Goal: Feedback & Contribution: Contribute content

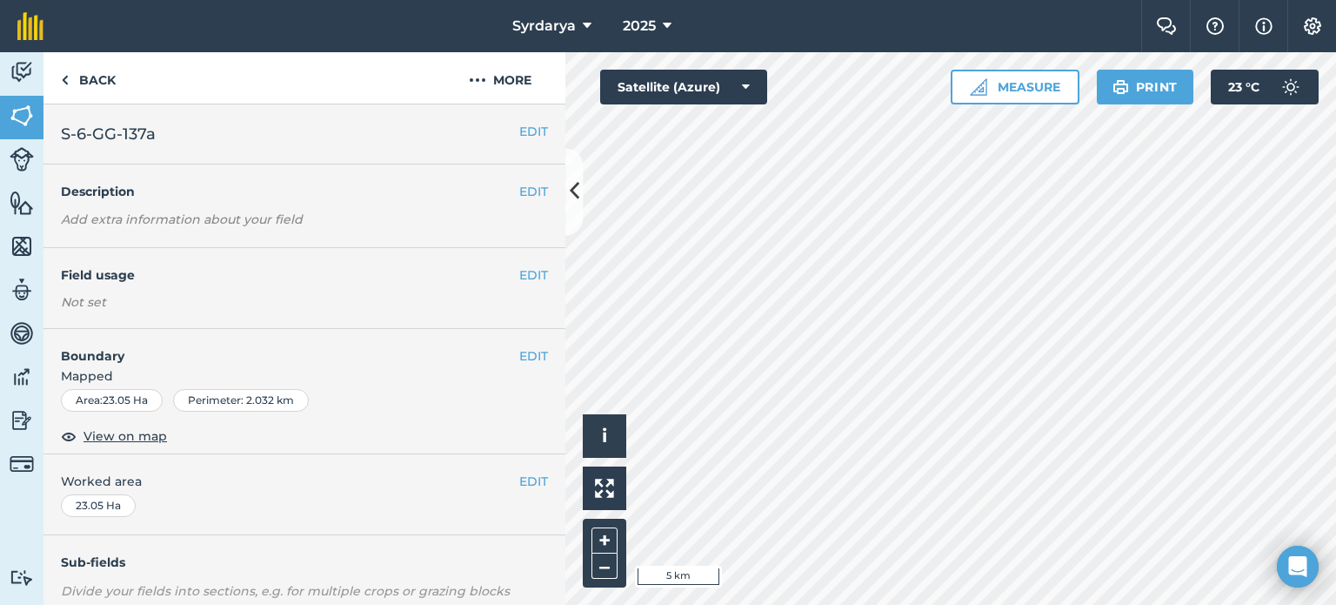
click at [246, 511] on div "EDIT Worked area 23.05 Ha" at bounding box center [304, 494] width 522 height 81
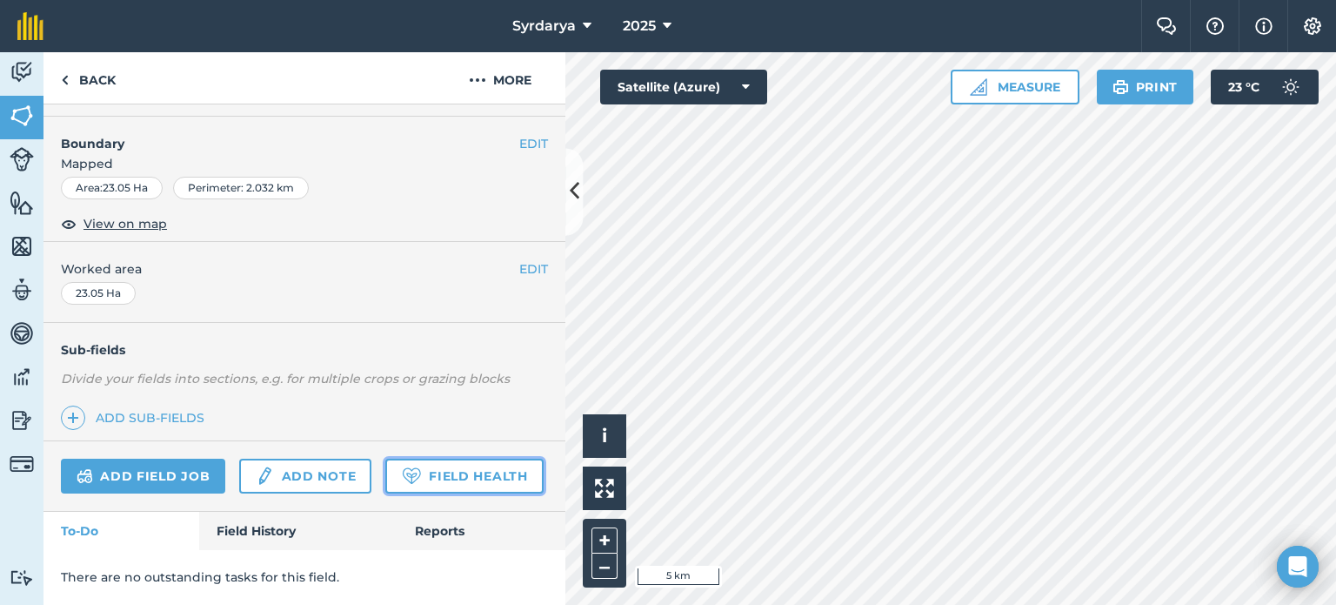
click at [385, 479] on link "Field Health" at bounding box center [463, 475] width 157 height 35
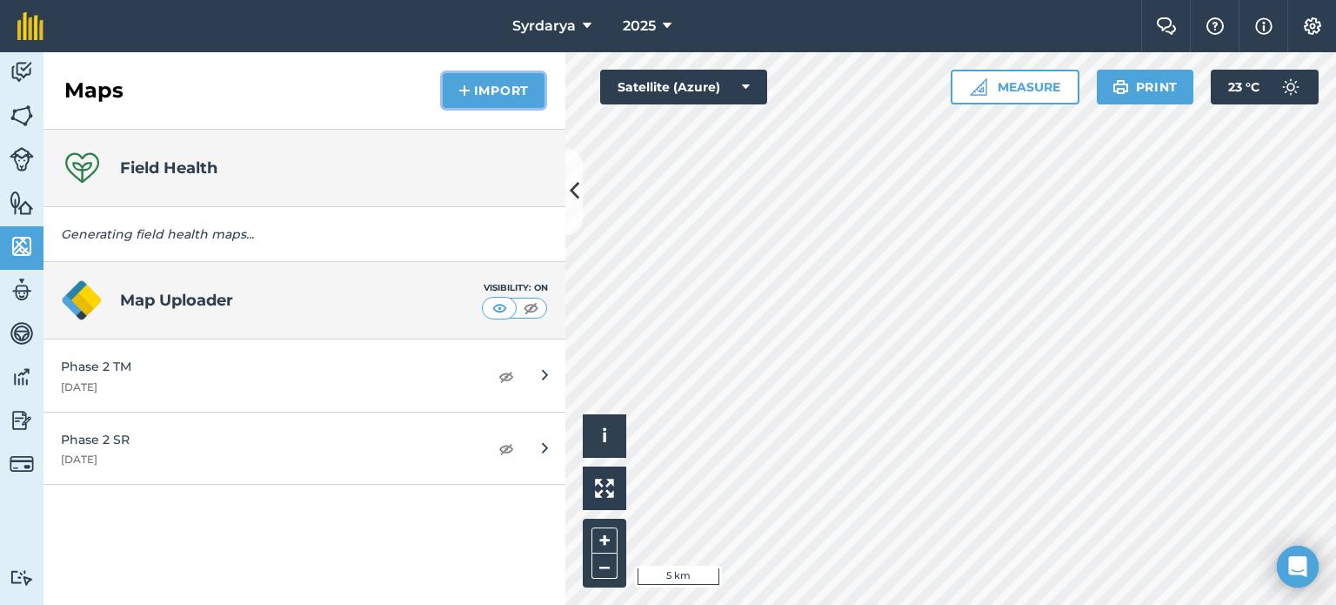
click at [502, 87] on button "Import" at bounding box center [494, 90] width 102 height 35
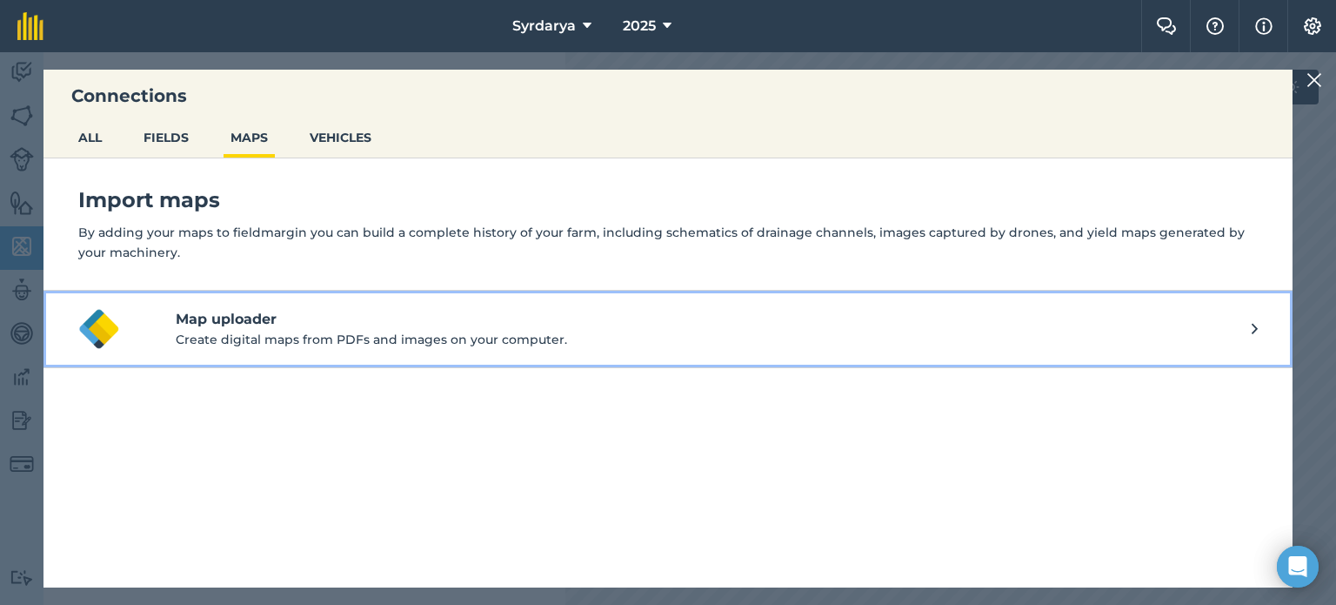
click at [251, 327] on h4 "Map uploader" at bounding box center [714, 319] width 1076 height 21
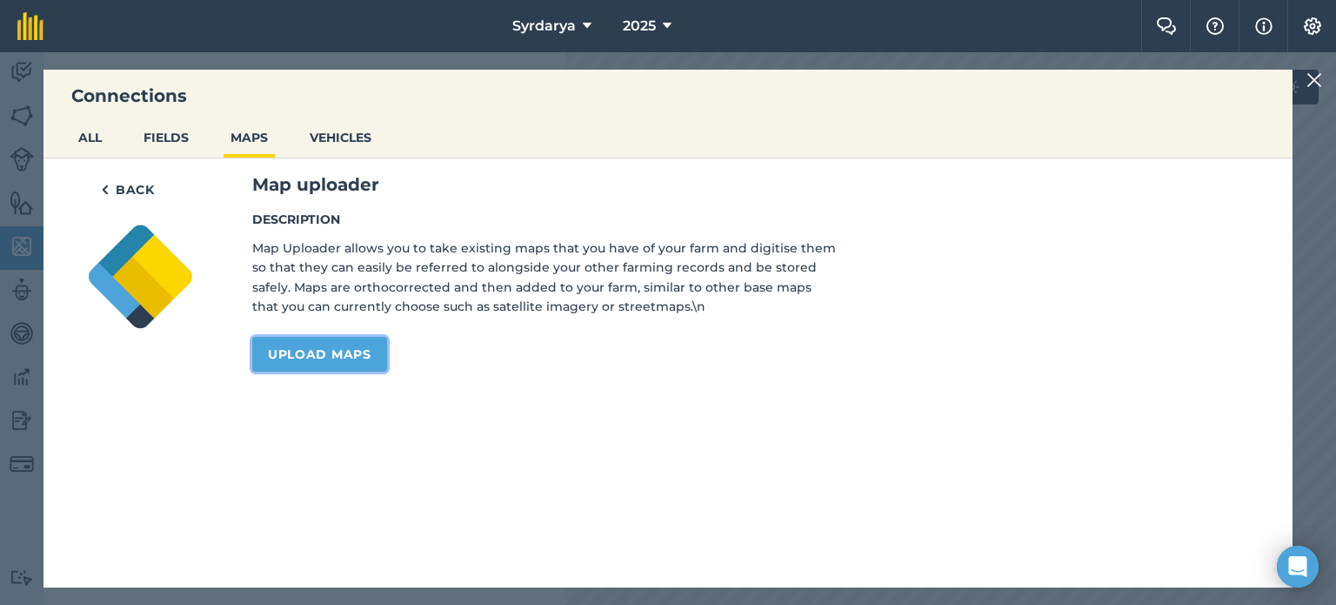
click at [311, 354] on link "Upload maps" at bounding box center [319, 354] width 135 height 35
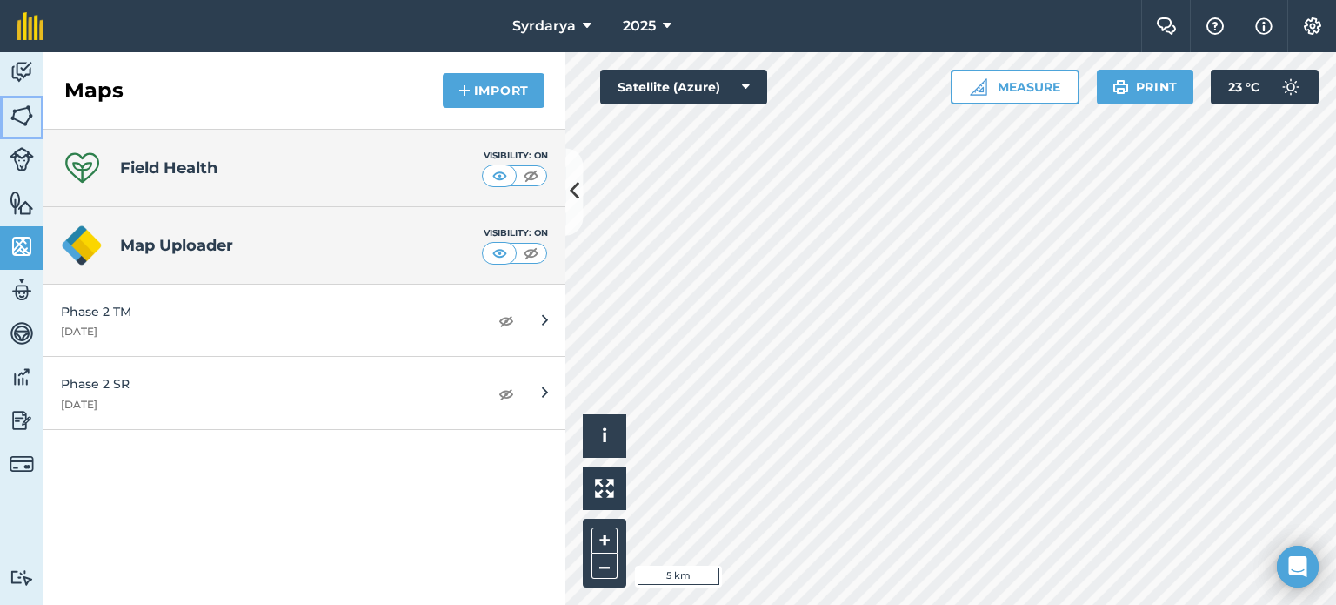
click at [20, 113] on img at bounding box center [22, 116] width 24 height 26
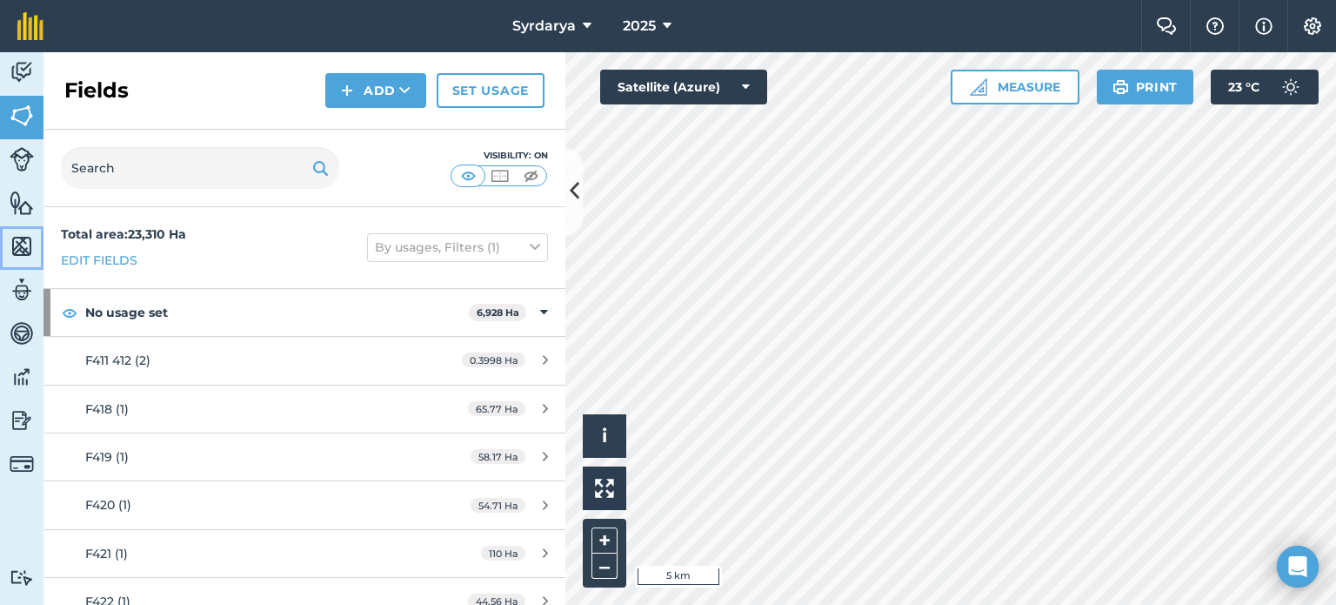
click at [23, 239] on img at bounding box center [22, 246] width 24 height 26
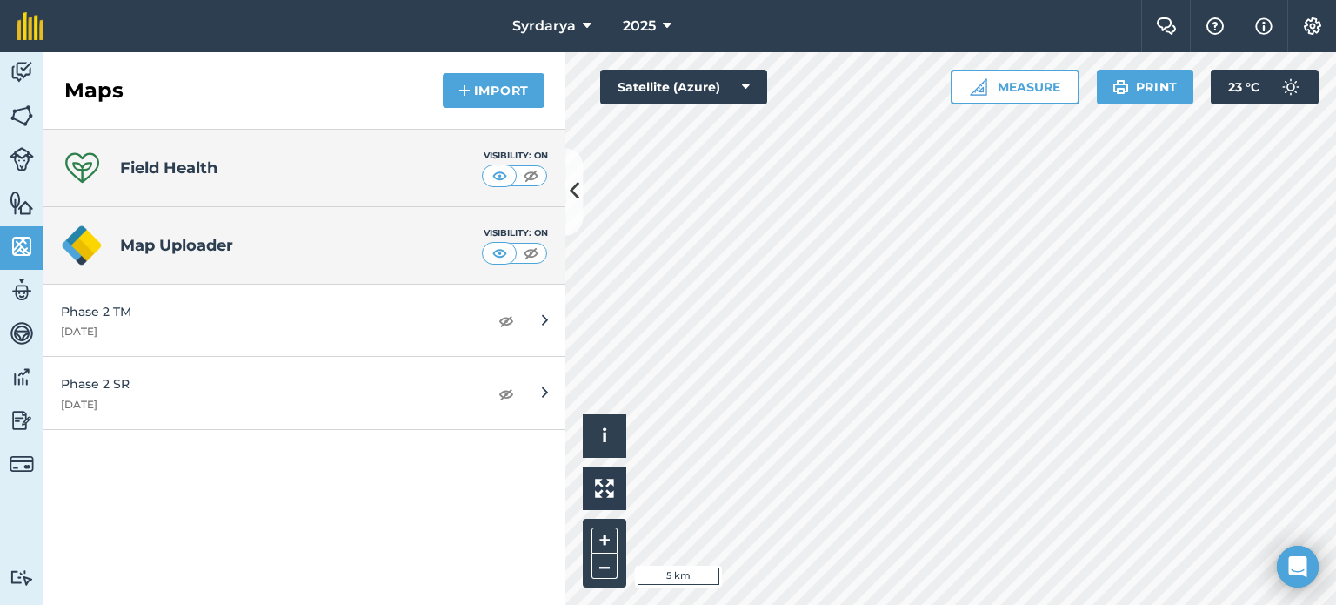
click at [277, 152] on div "Field Health Visibility: On" at bounding box center [304, 168] width 522 height 77
click at [168, 167] on h4 "Field Health" at bounding box center [168, 168] width 97 height 24
click at [310, 176] on div "Field Health Visibility: On" at bounding box center [304, 168] width 522 height 77
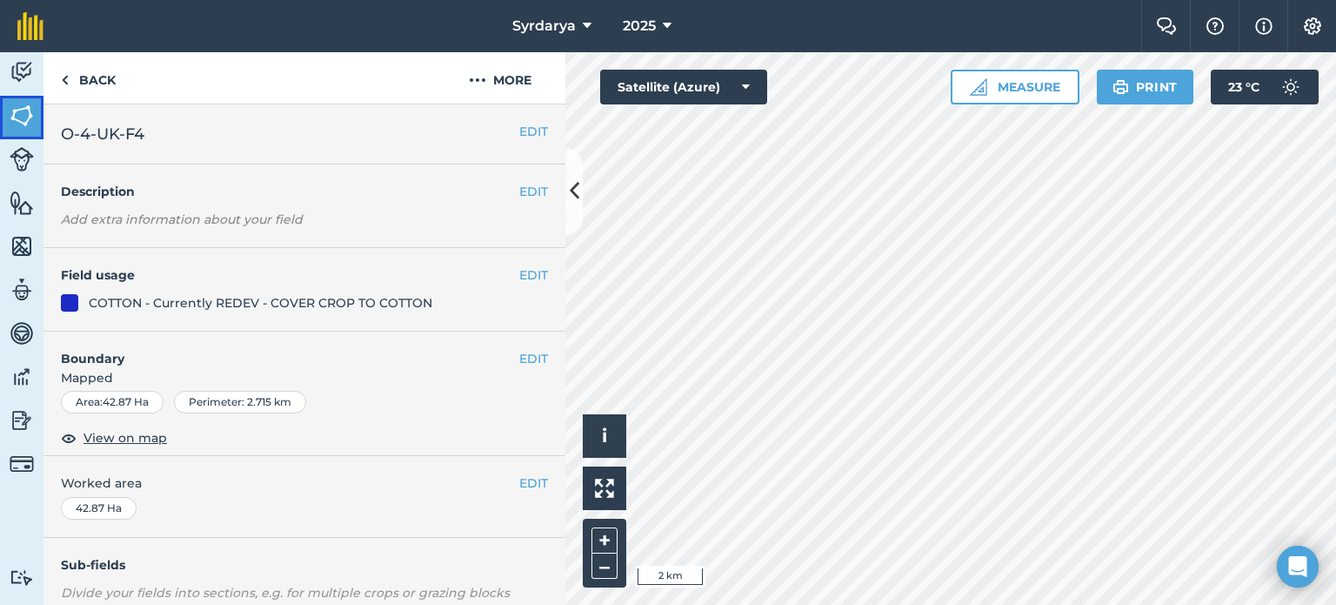
click at [32, 117] on img at bounding box center [22, 116] width 24 height 26
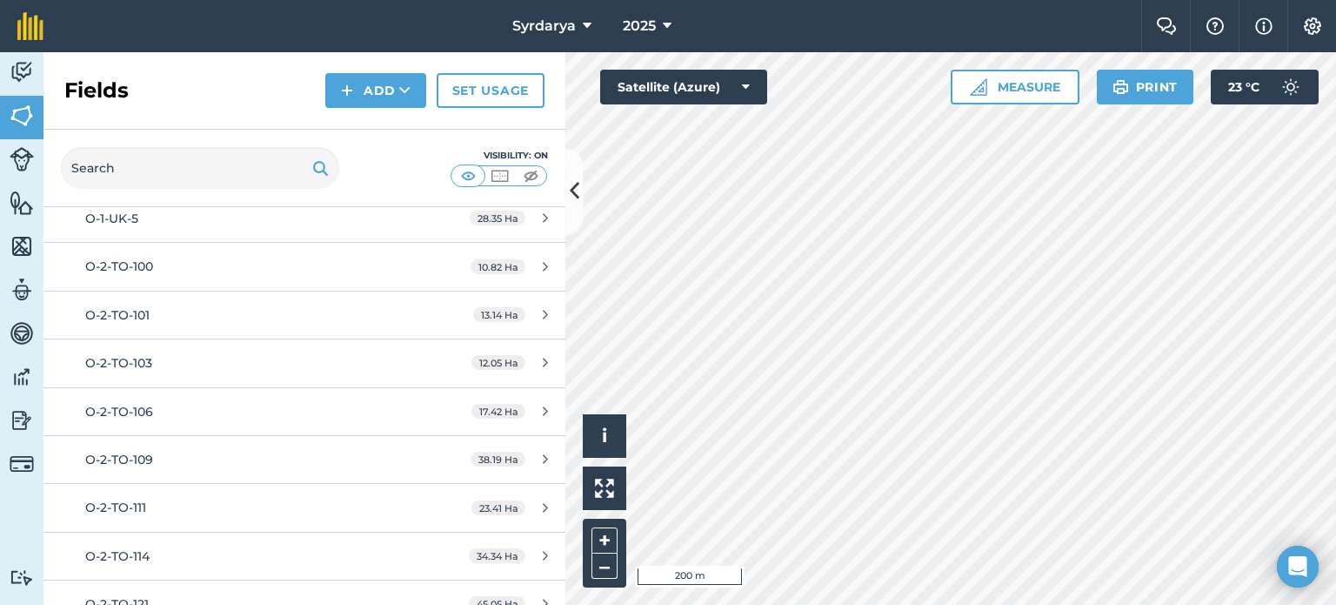
scroll to position [1978, 0]
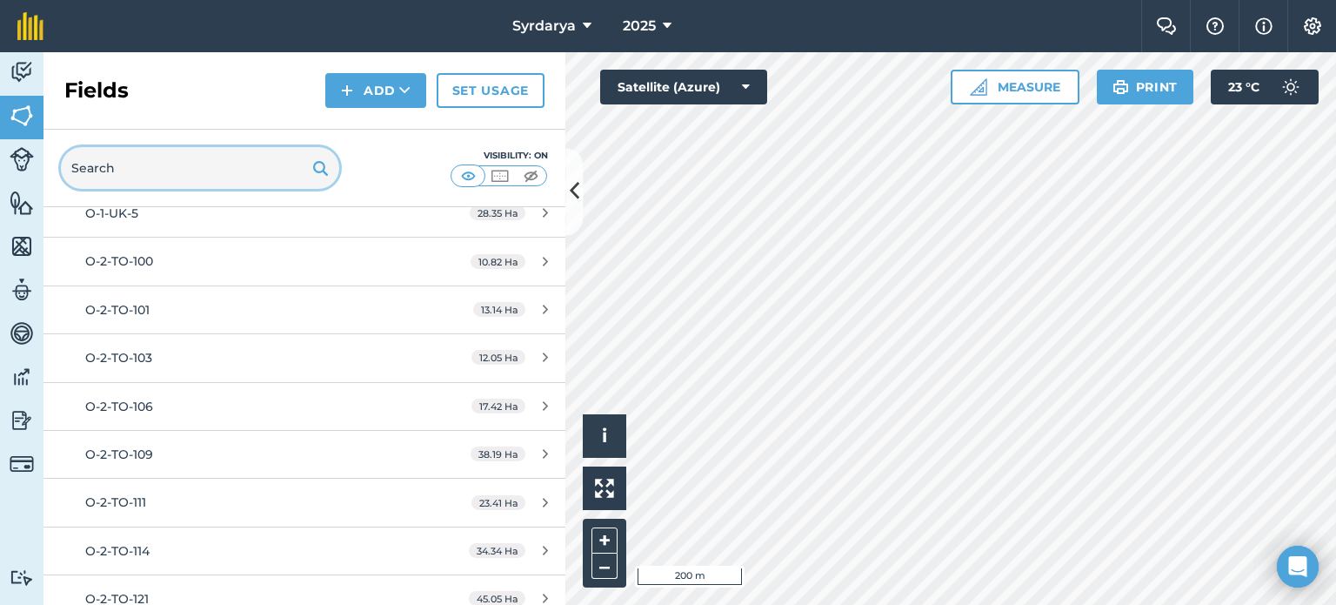
click at [177, 162] on input "text" at bounding box center [200, 168] width 278 height 42
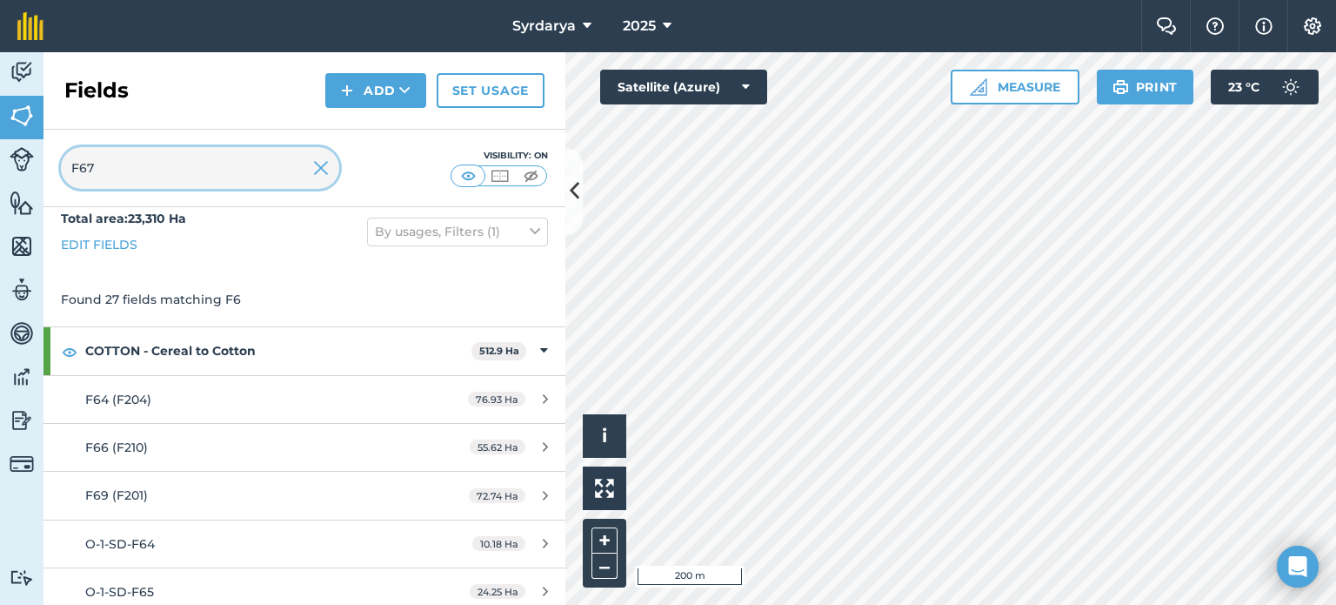
scroll to position [0, 0]
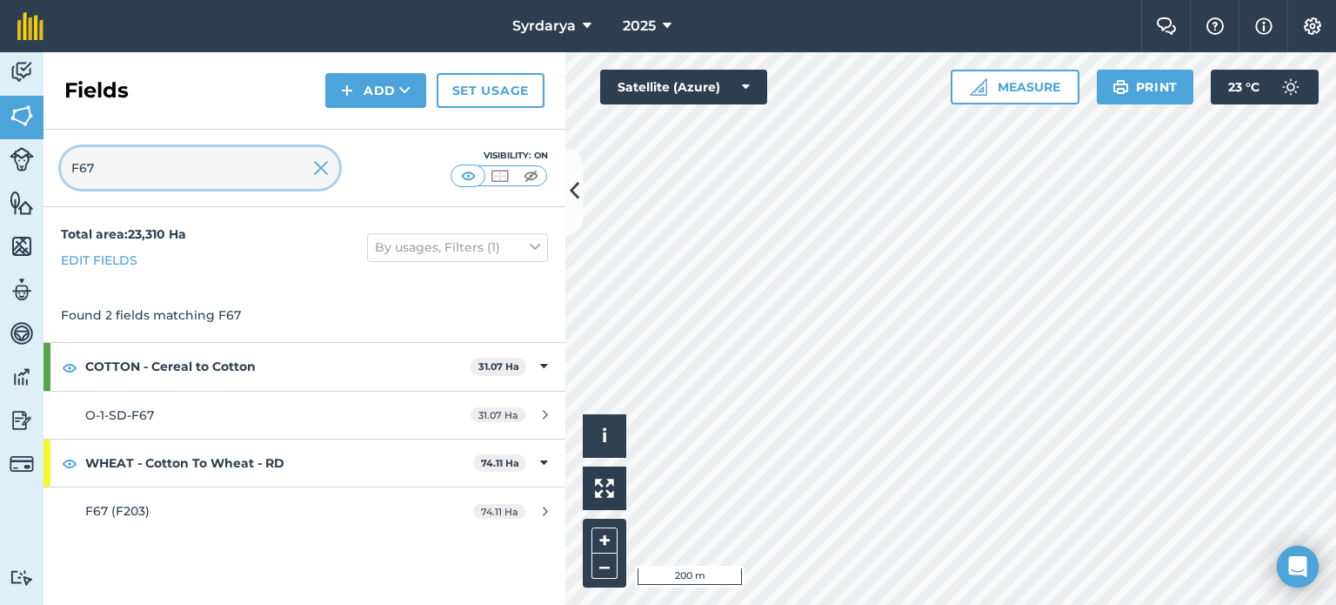
type input "F67"
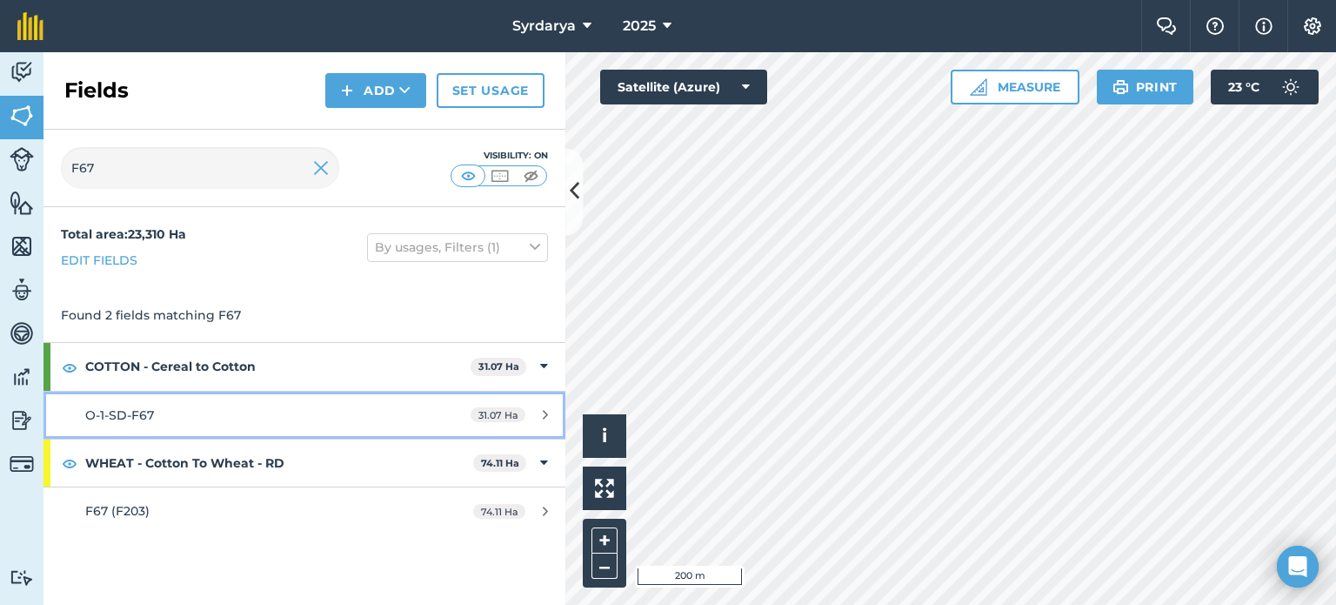
click at [527, 410] on div "31.07 Ha" at bounding box center [509, 415] width 112 height 14
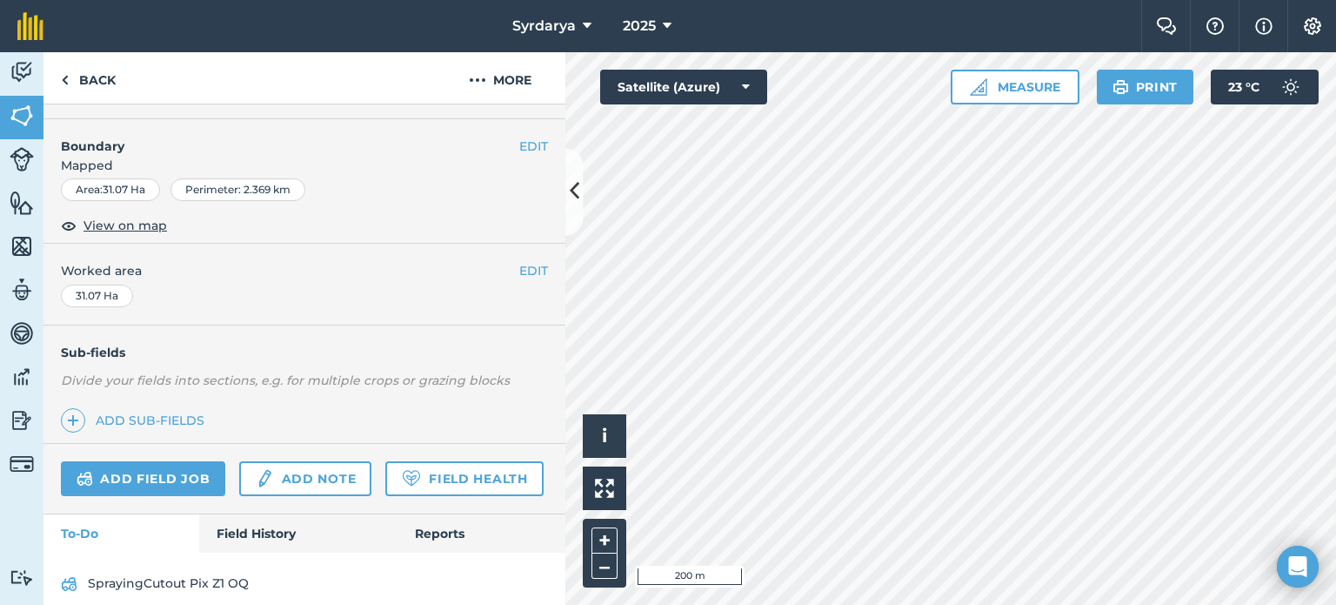
scroll to position [310, 0]
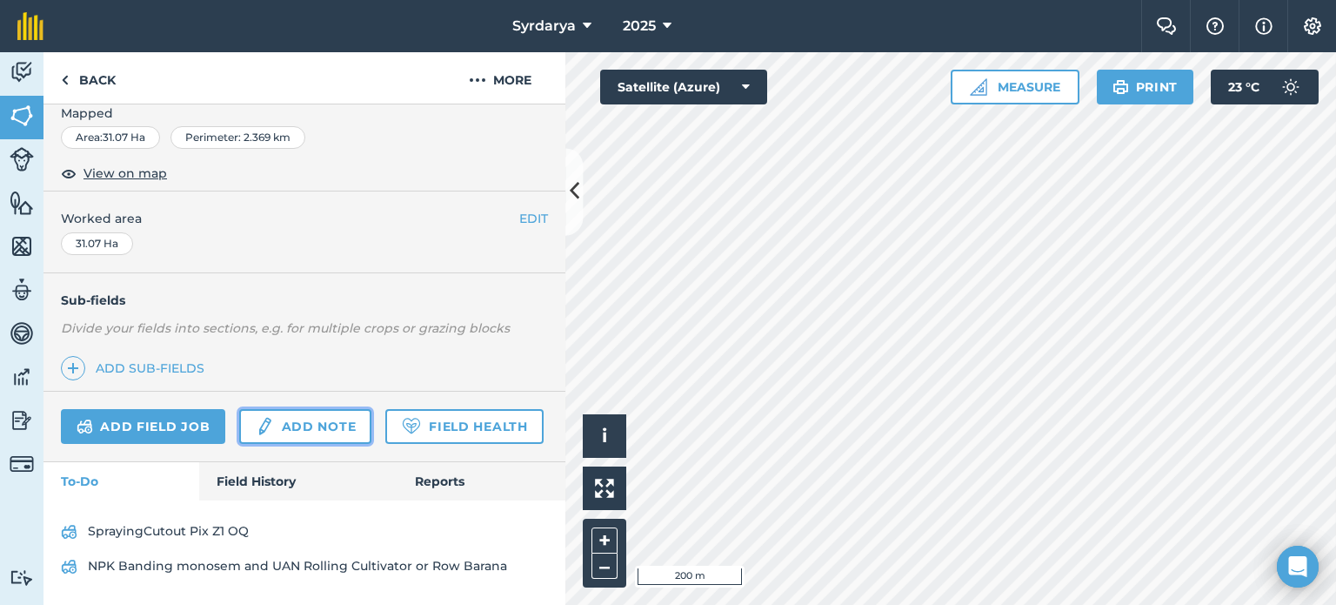
click at [290, 409] on link "Add note" at bounding box center [305, 426] width 132 height 35
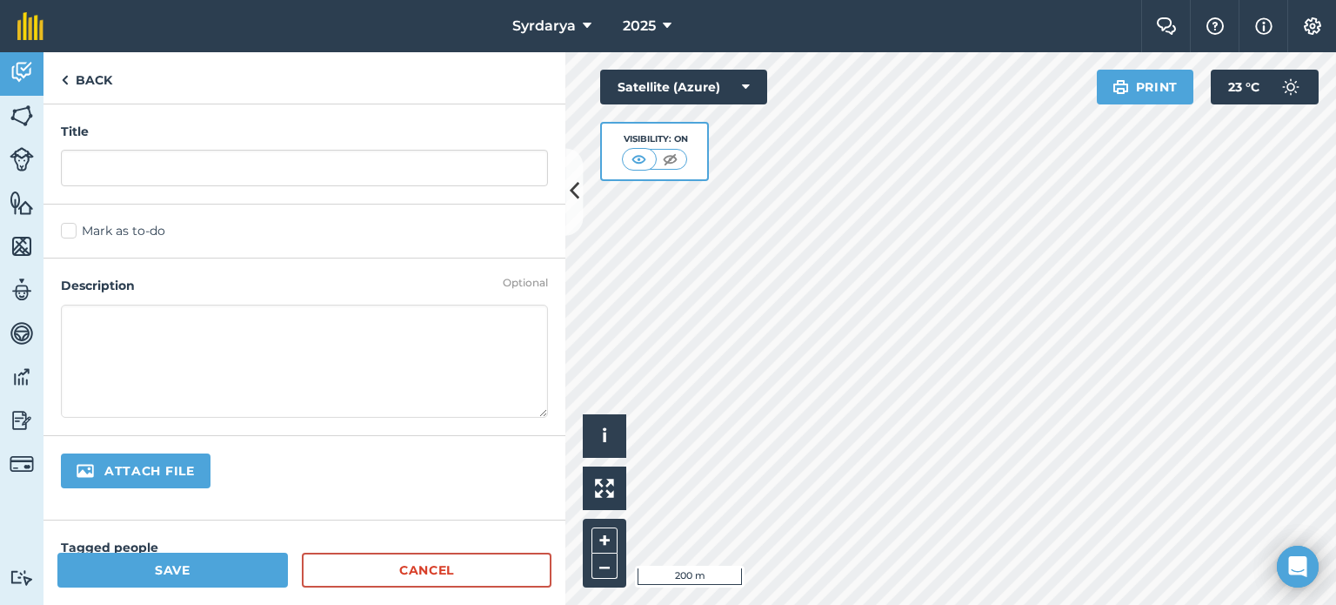
click at [157, 465] on input "file" at bounding box center [194, 471] width 266 height 37
type input "C:\fakepath\Screenshot [DATE] 233437.png"
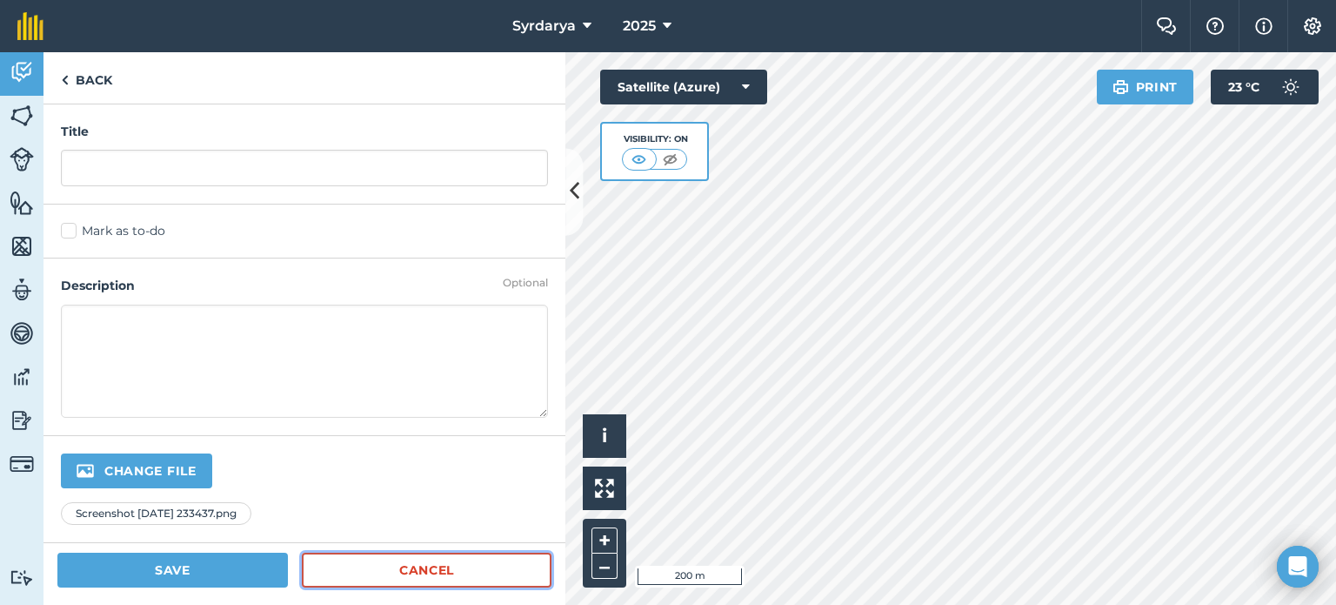
click at [391, 559] on link "Cancel" at bounding box center [427, 569] width 250 height 35
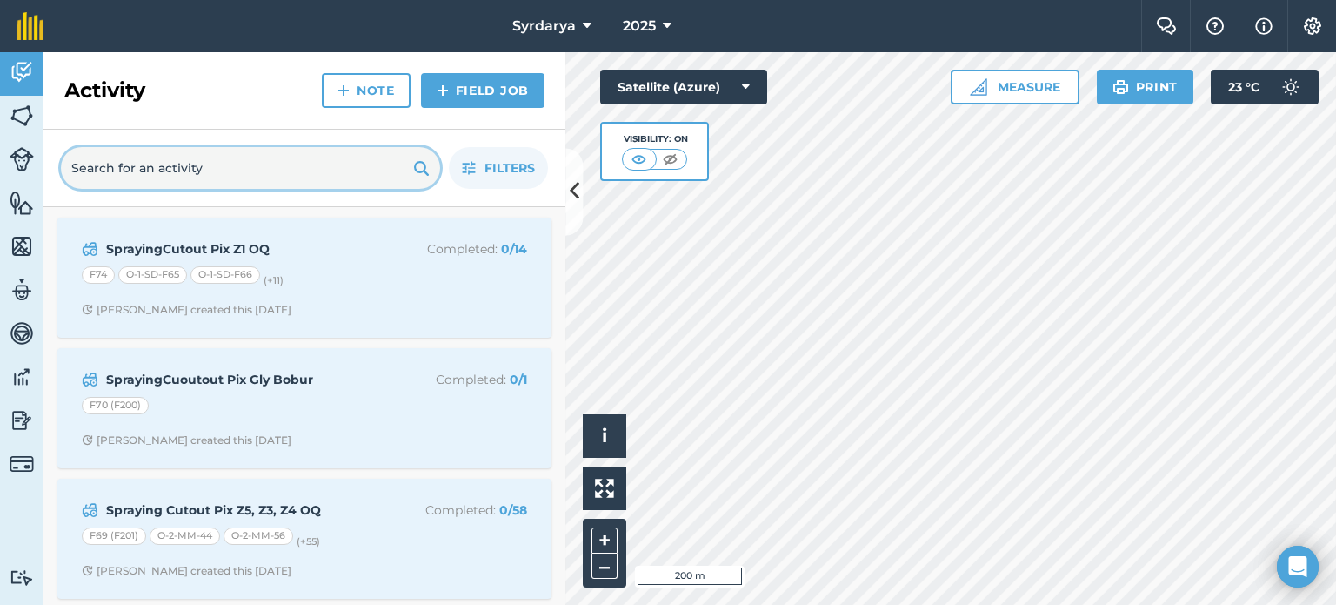
click at [169, 158] on input "text" at bounding box center [250, 168] width 379 height 42
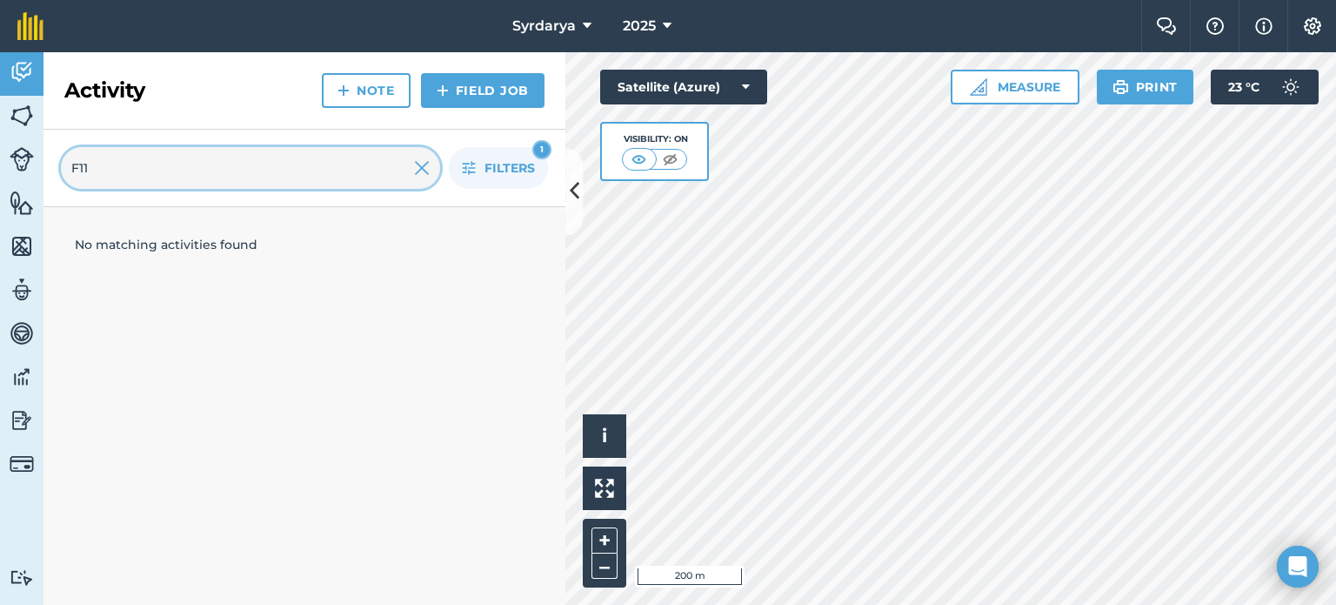
type input "F11"
click at [418, 166] on img at bounding box center [422, 167] width 16 height 21
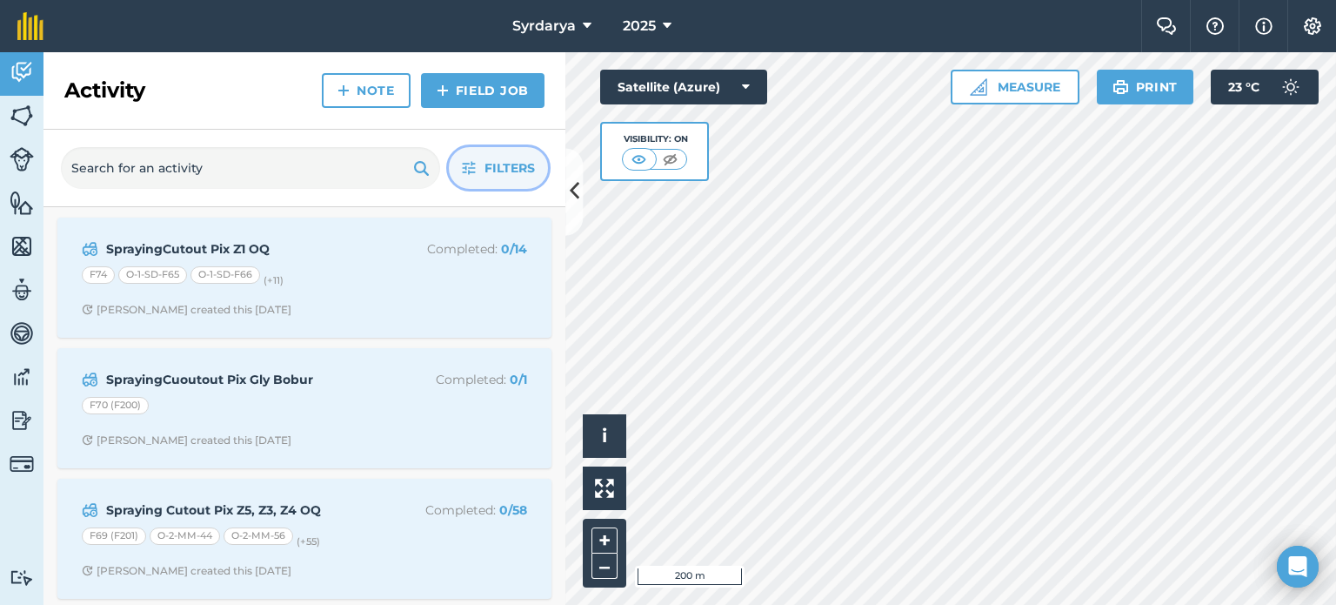
click at [495, 164] on span "Filters" at bounding box center [509, 167] width 50 height 19
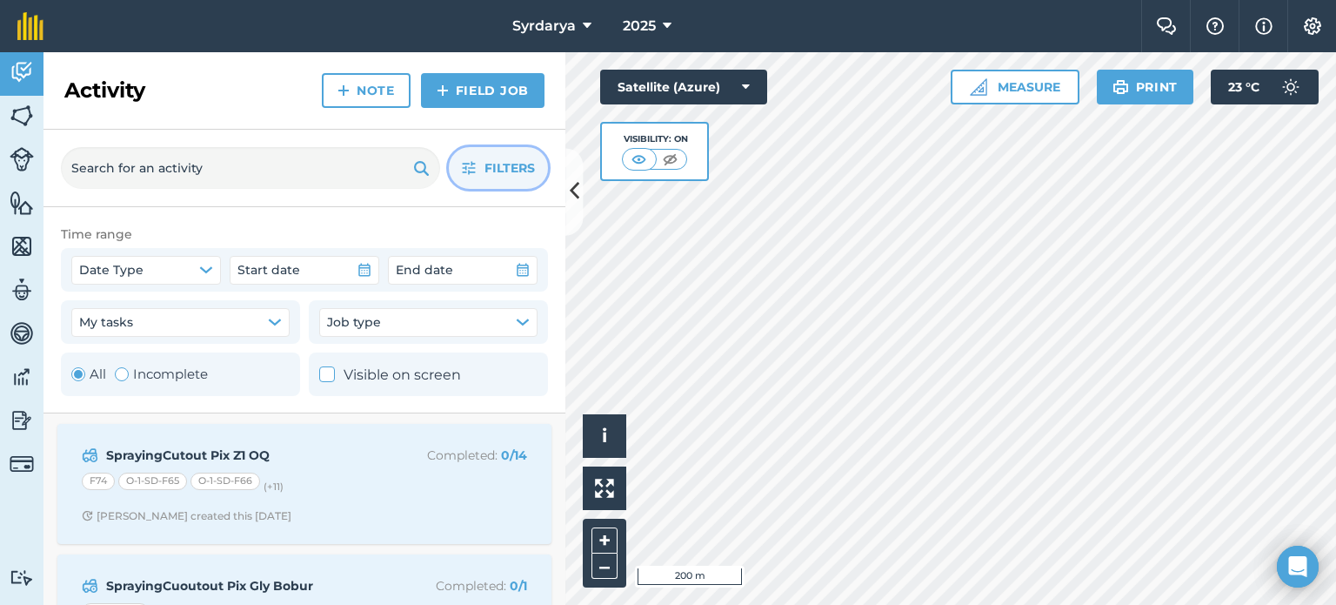
click at [495, 164] on span "Filters" at bounding box center [509, 167] width 50 height 19
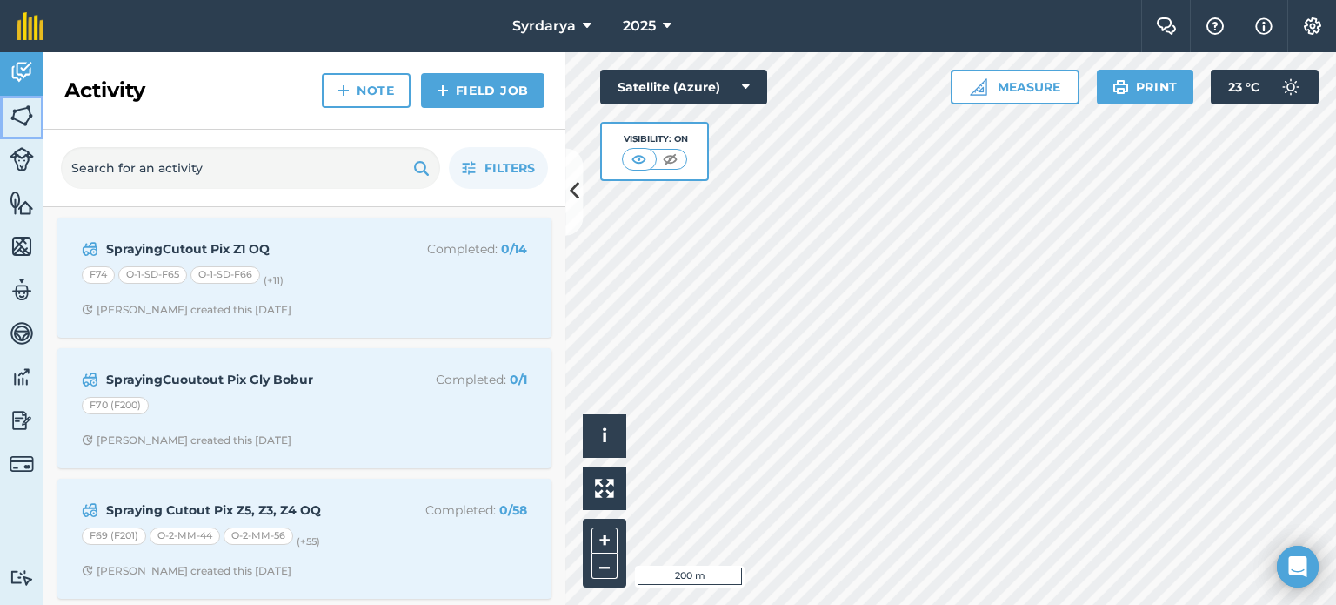
click at [30, 128] on img at bounding box center [22, 116] width 24 height 26
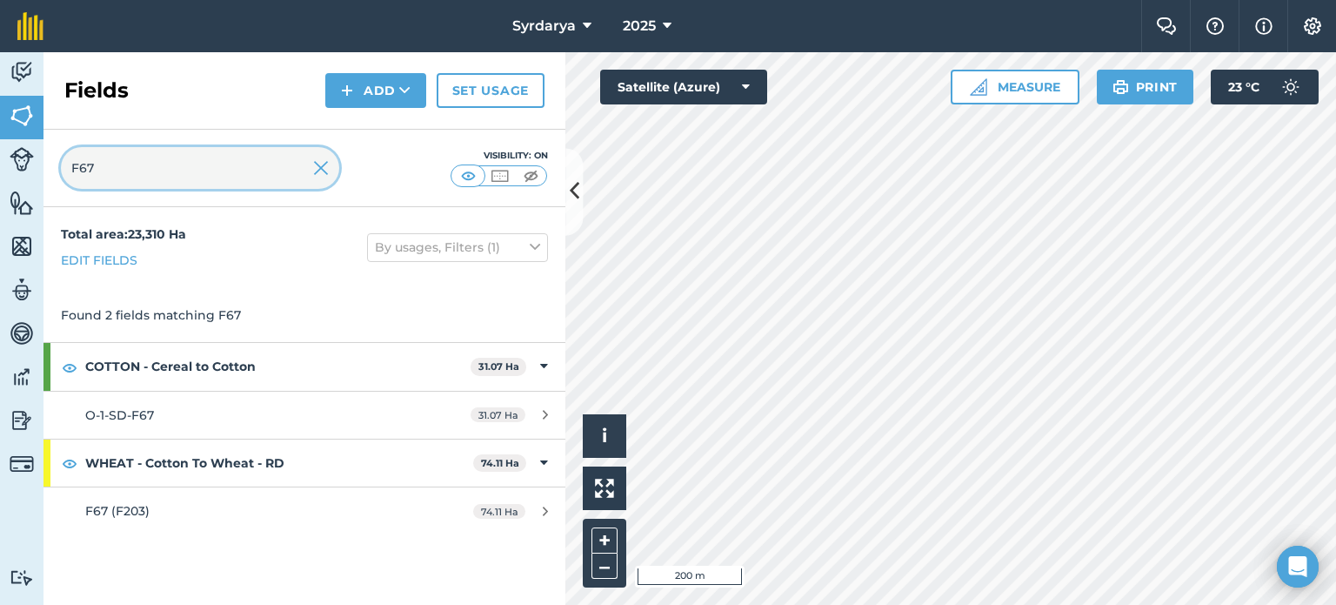
click at [135, 169] on input "F67" at bounding box center [200, 168] width 278 height 42
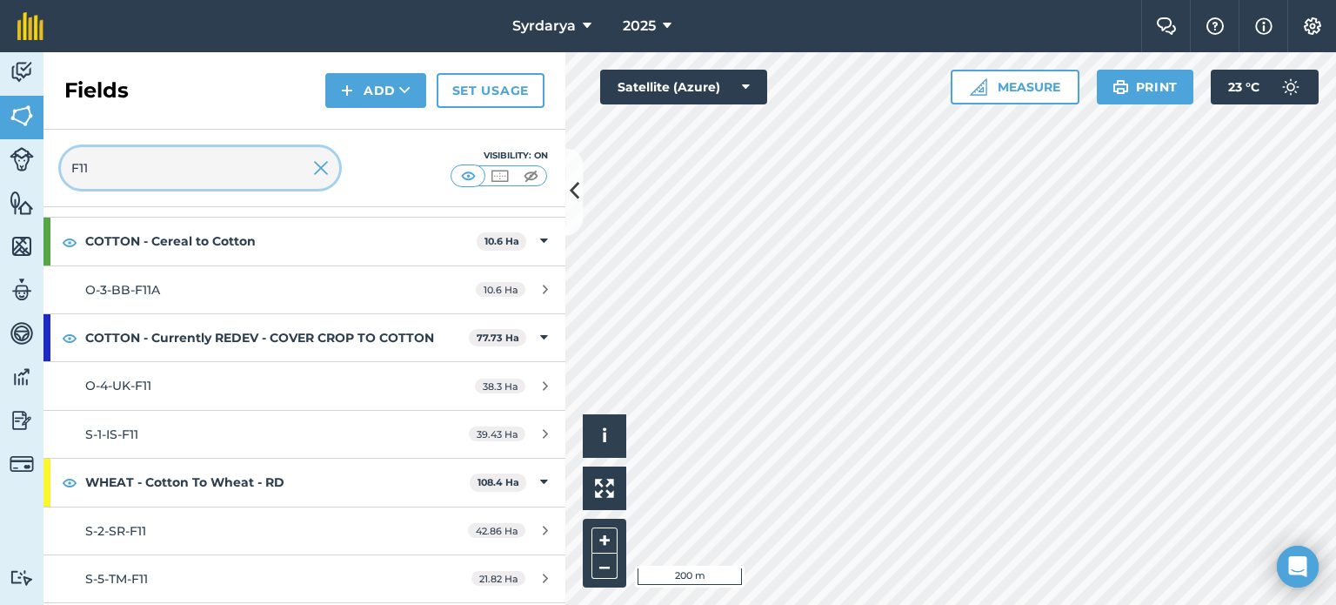
scroll to position [169, 0]
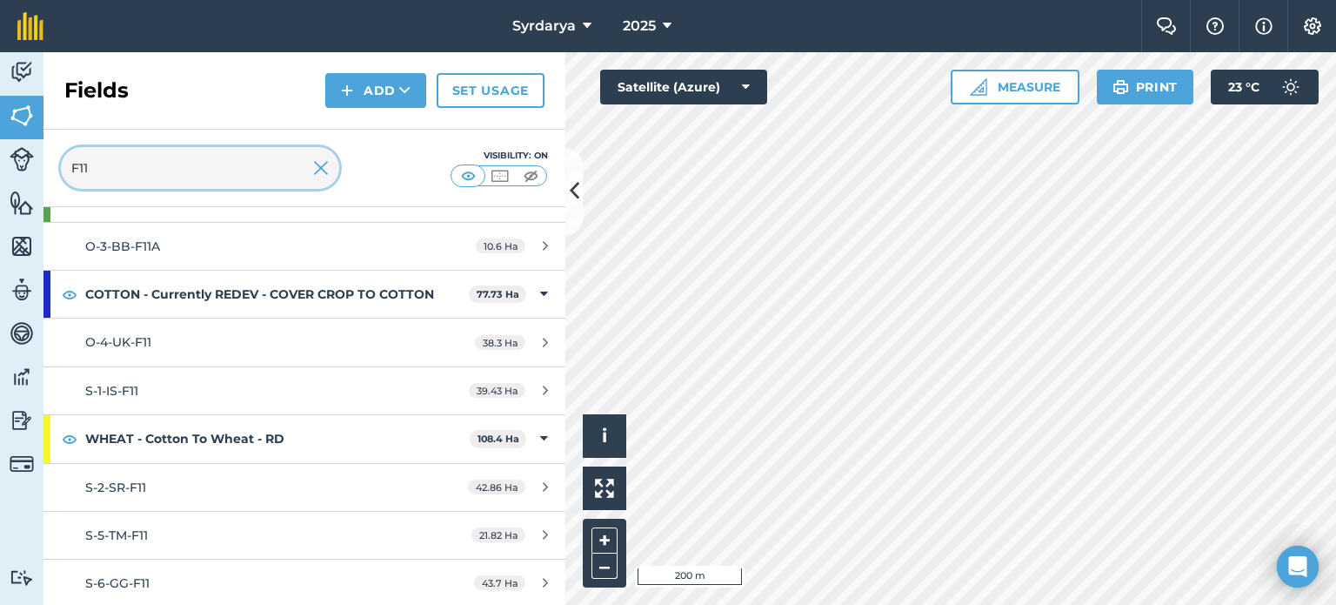
type input "F11"
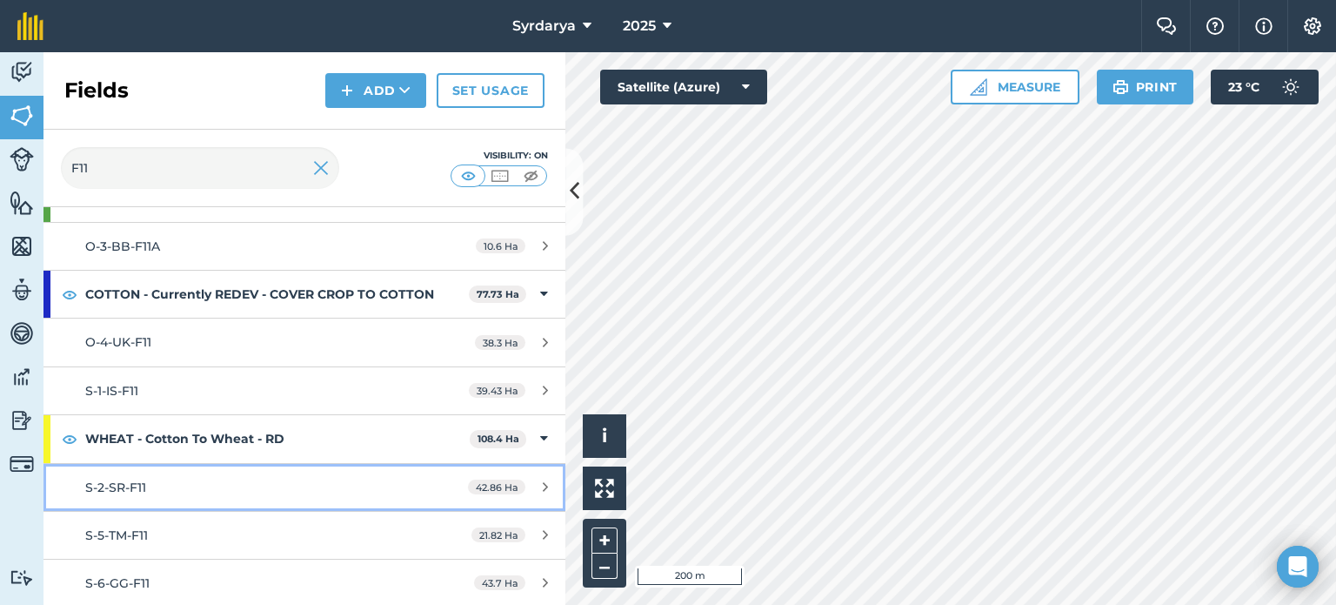
click at [178, 486] on div "S-2-SR-F11" at bounding box center [248, 487] width 327 height 19
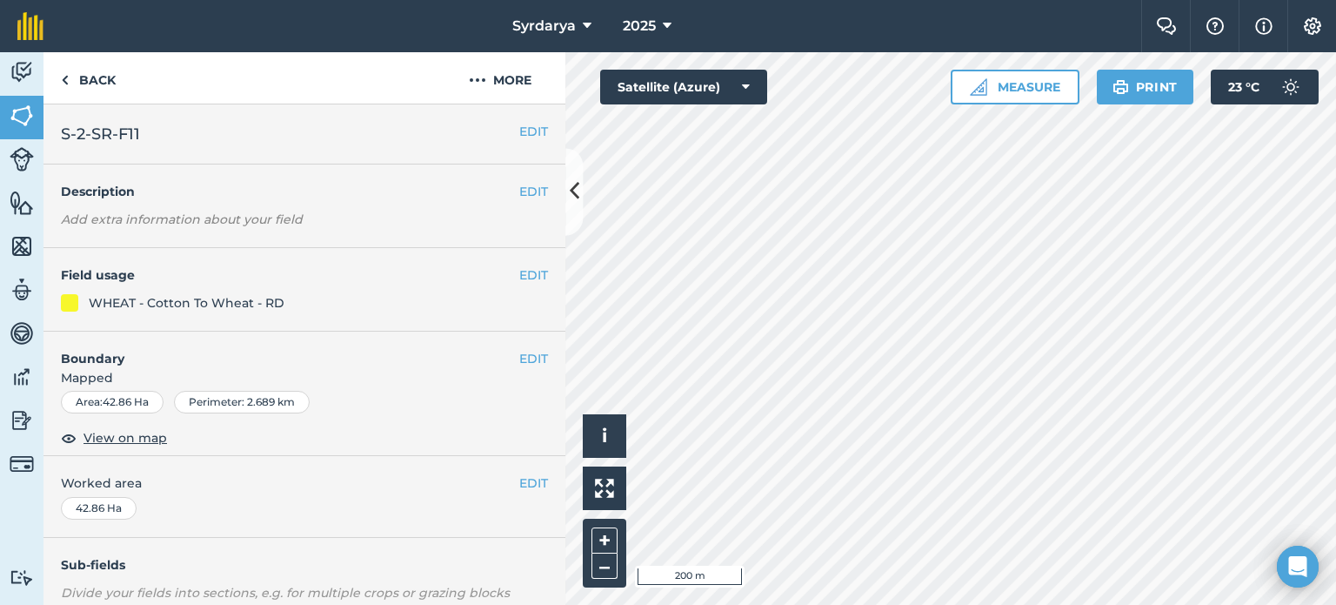
click at [178, 486] on span "Worked area" at bounding box center [304, 482] width 487 height 19
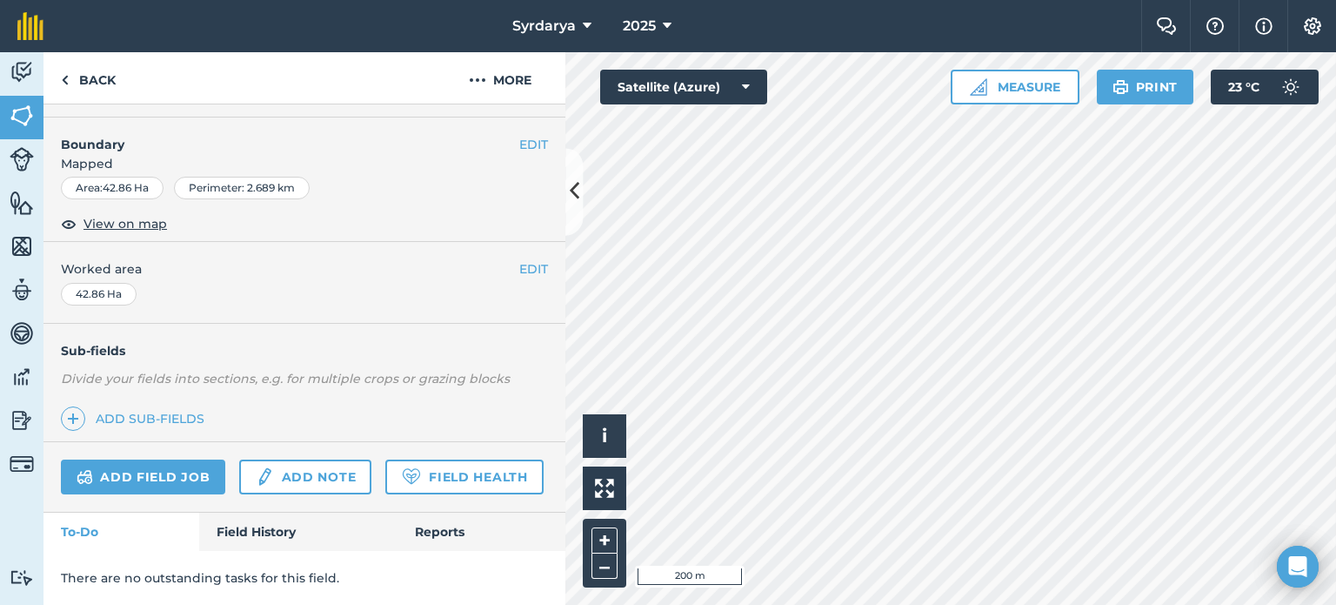
scroll to position [260, 0]
click at [245, 523] on link "Field History" at bounding box center [297, 531] width 197 height 38
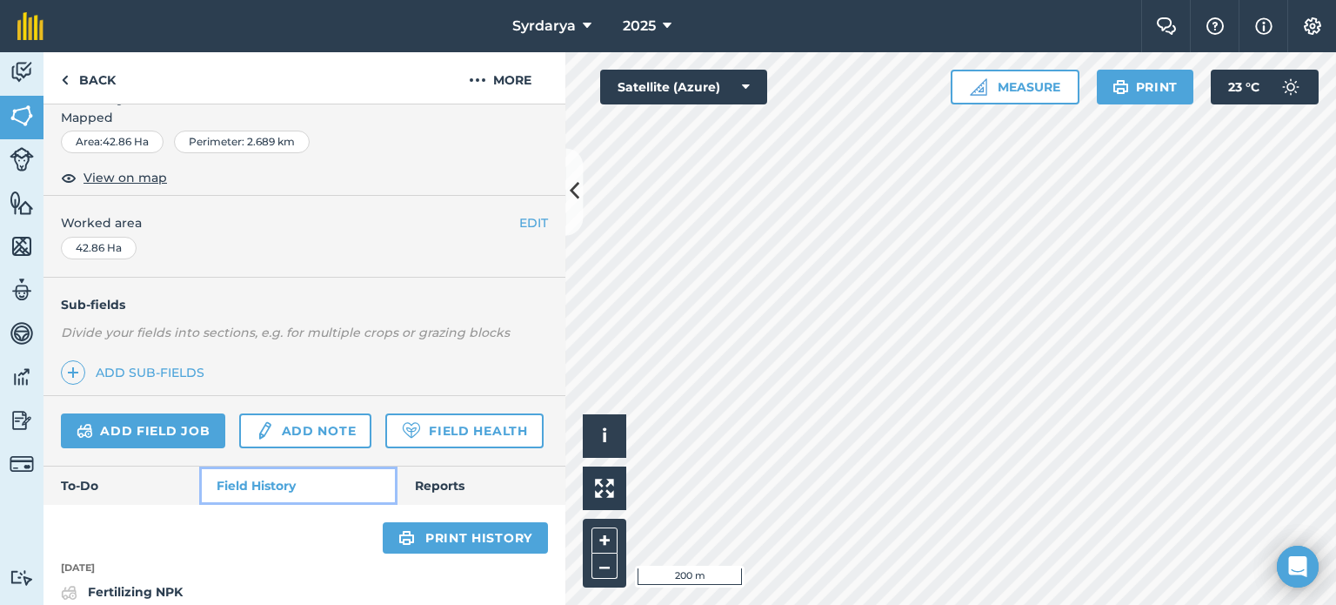
scroll to position [355, 0]
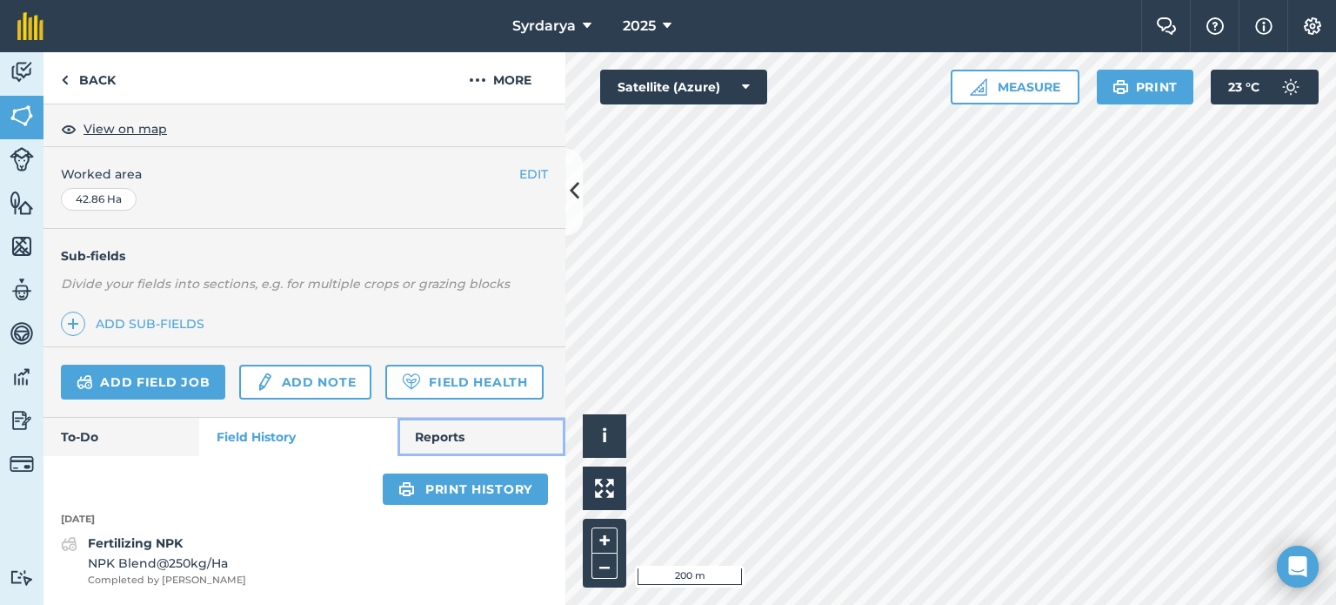
click at [441, 427] on link "Reports" at bounding box center [482, 437] width 168 height 38
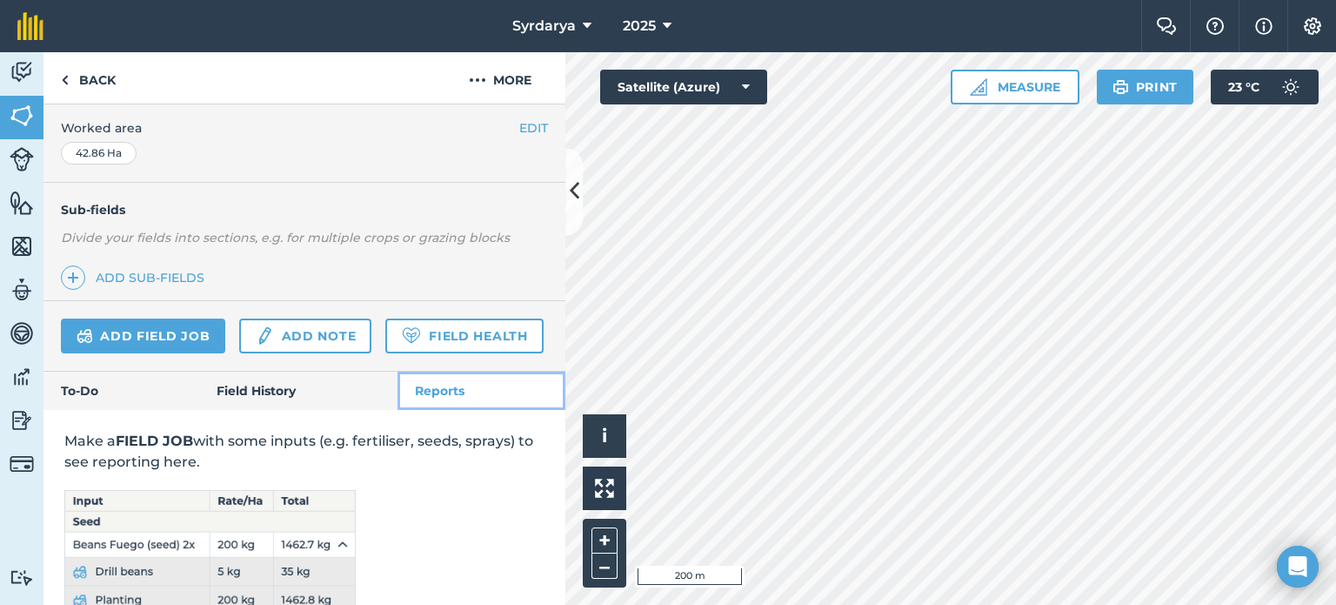
scroll to position [511, 0]
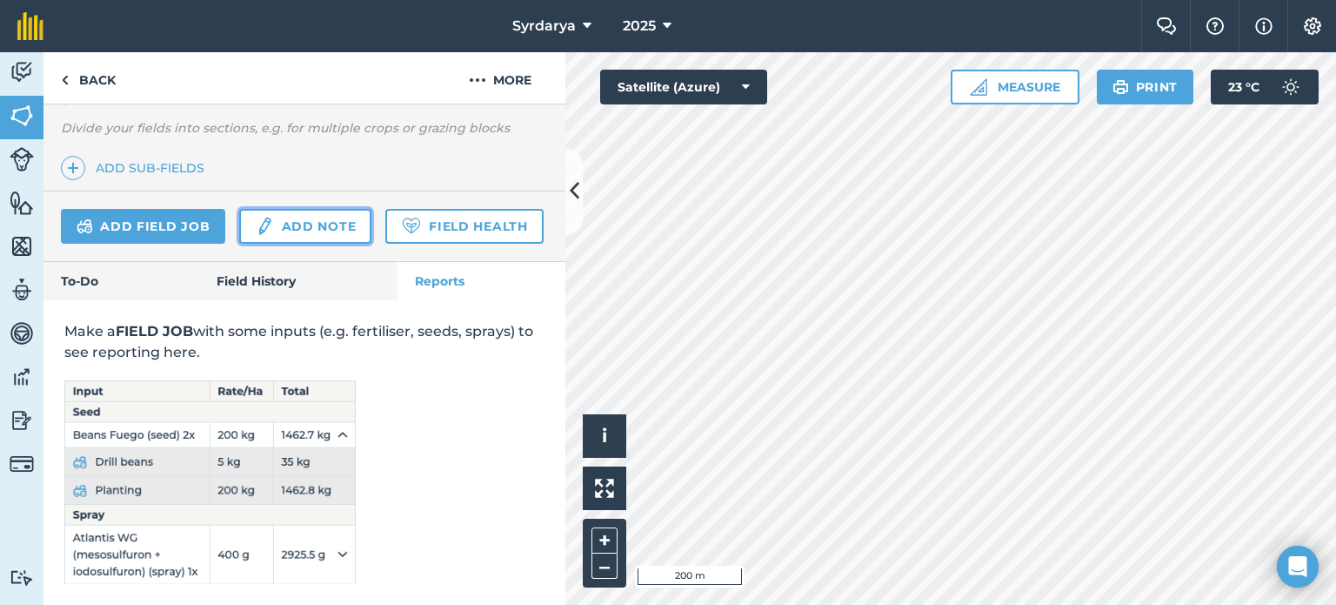
click at [271, 209] on link "Add note" at bounding box center [305, 226] width 132 height 35
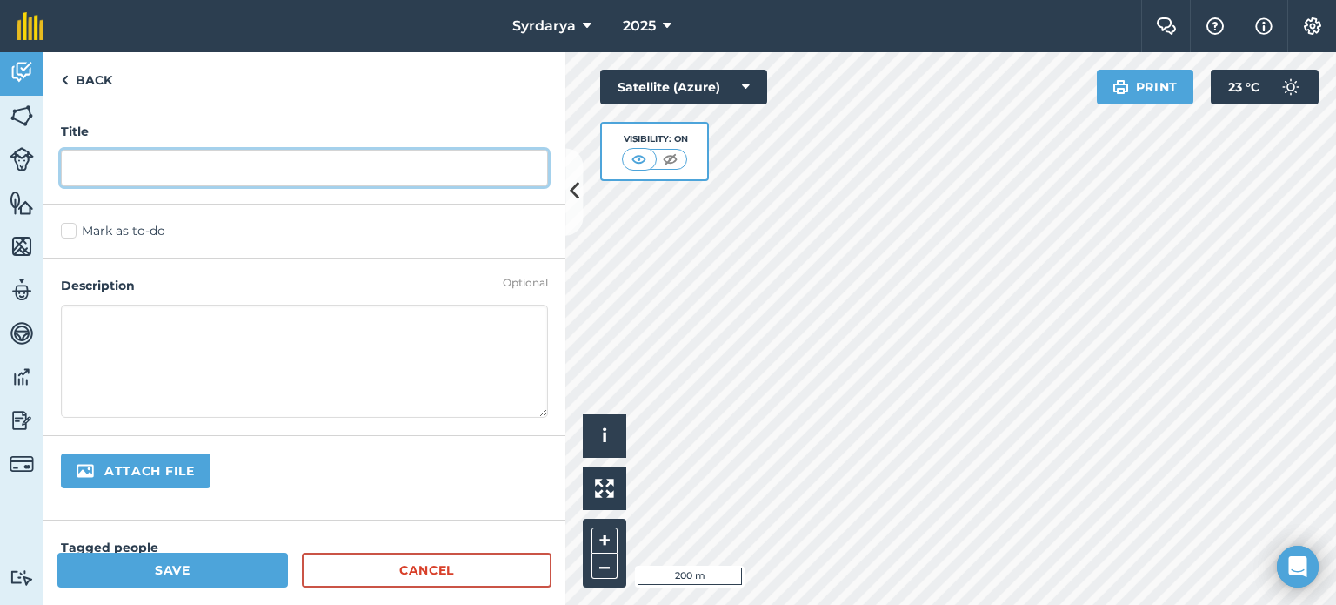
click at [191, 159] on input "text" at bounding box center [304, 168] width 487 height 37
type input "YIELD MAP"
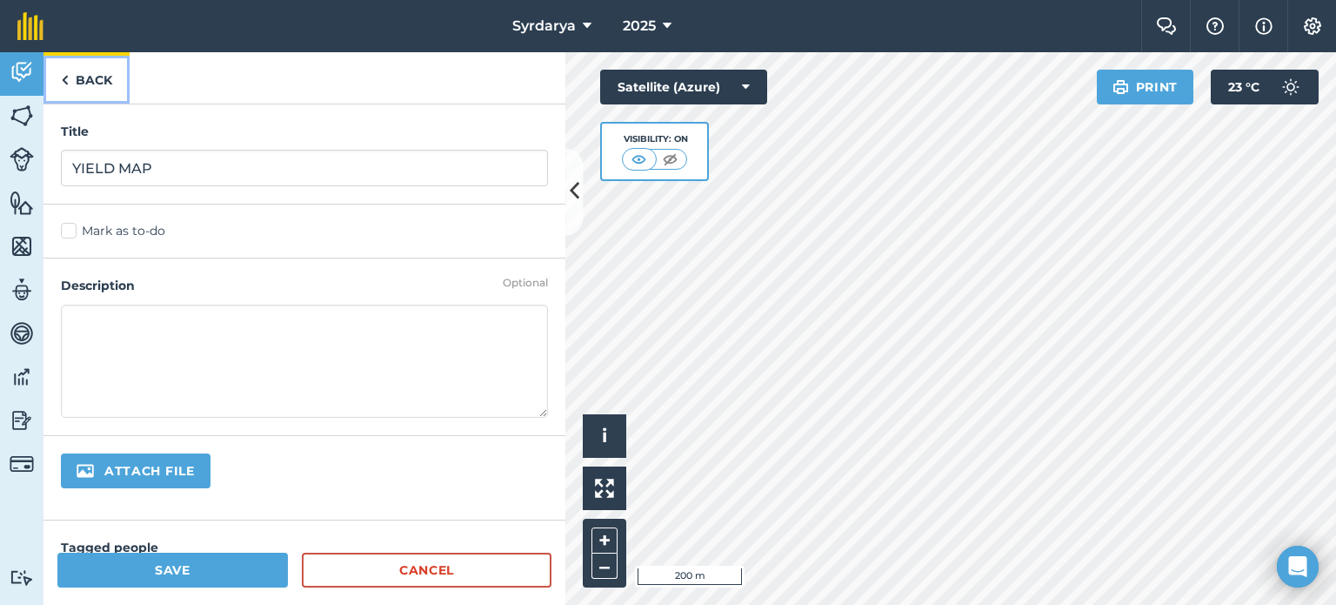
click at [90, 76] on link "Back" at bounding box center [86, 77] width 86 height 51
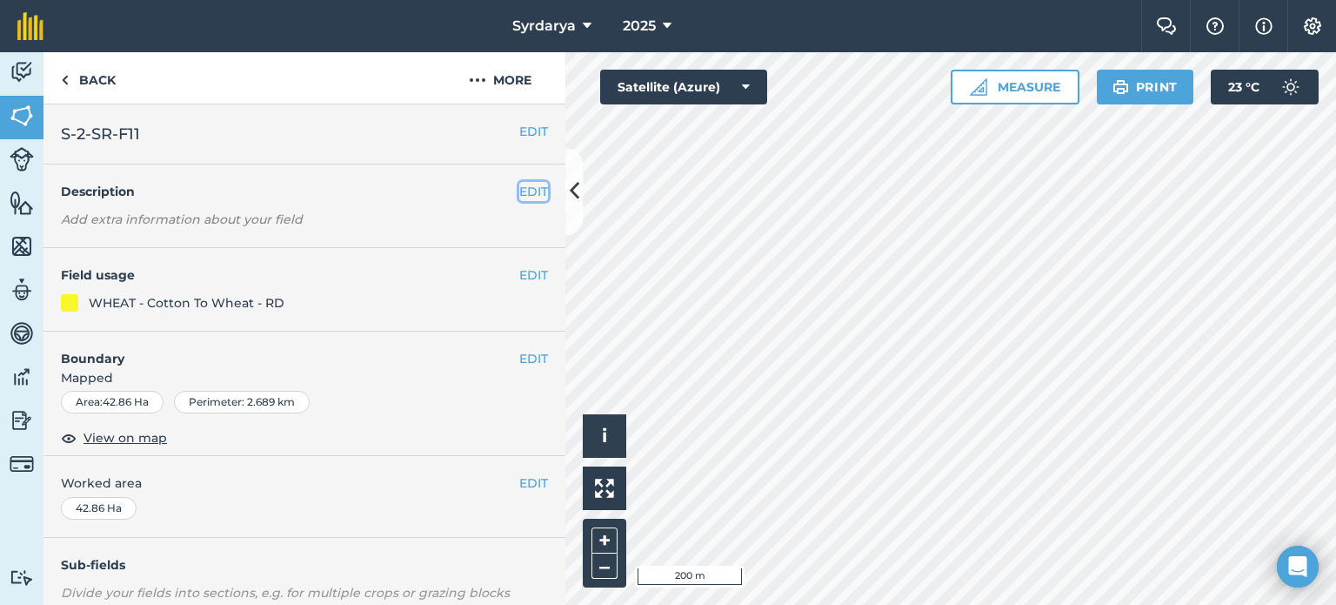
click at [519, 188] on button "EDIT" at bounding box center [533, 191] width 29 height 19
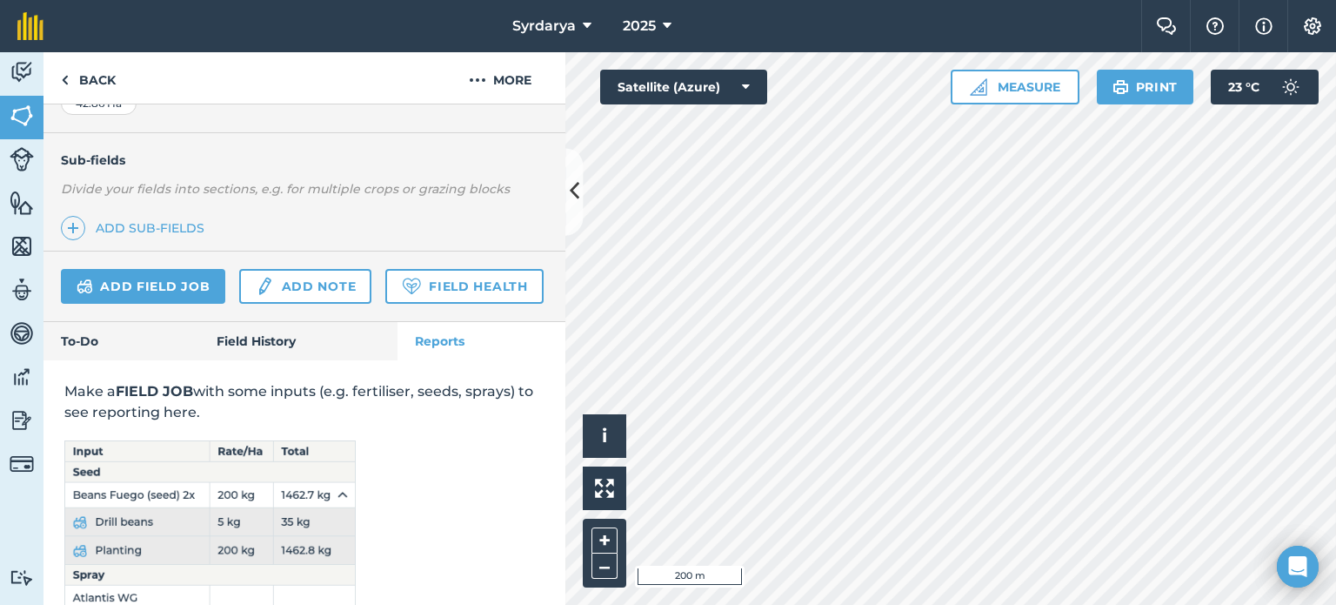
scroll to position [491, 0]
click at [333, 289] on link "Add note" at bounding box center [305, 286] width 132 height 35
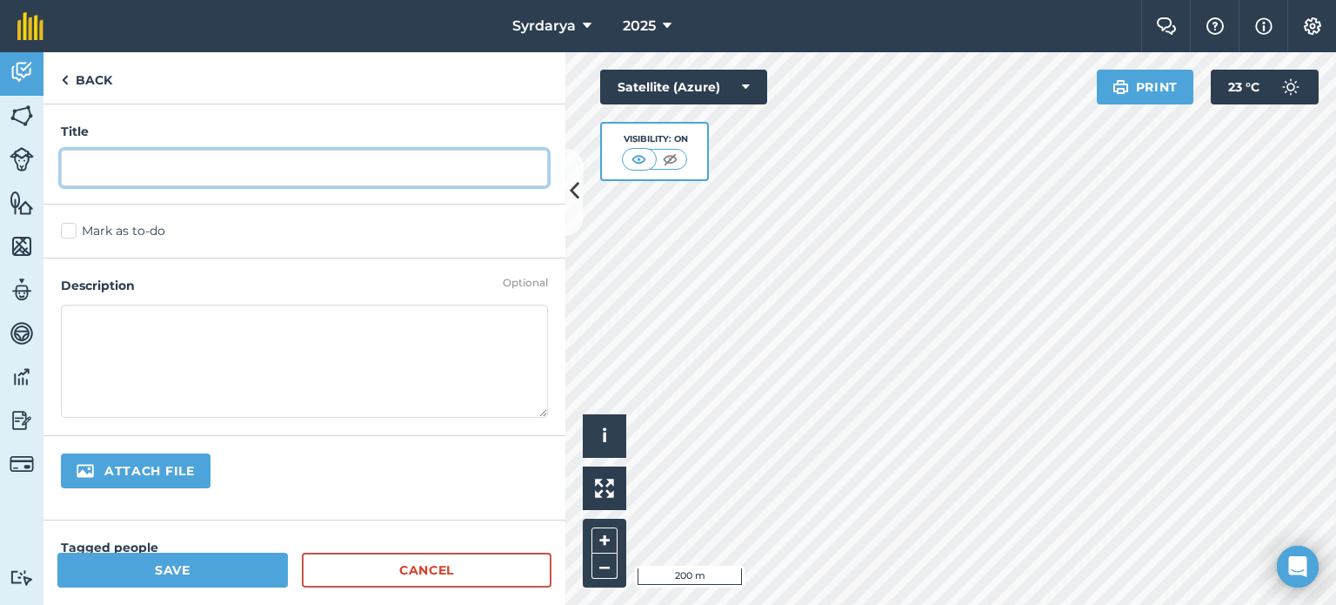
click at [212, 175] on input "text" at bounding box center [304, 168] width 487 height 37
type input "YIELD MAP 2025"
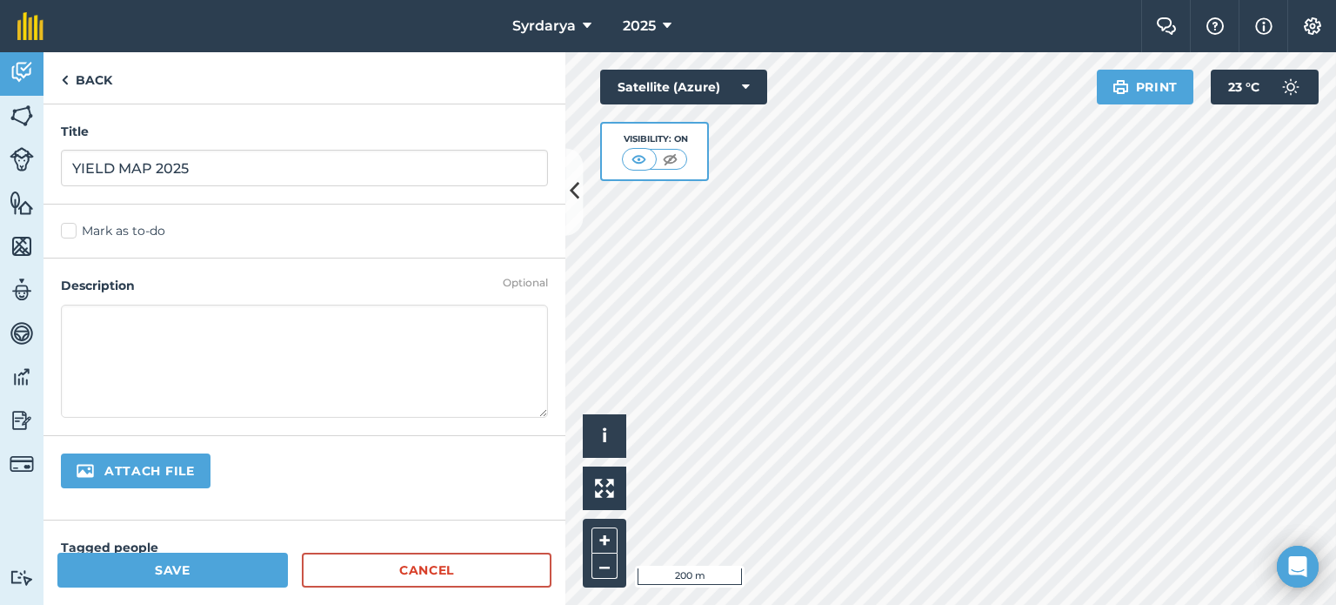
click at [117, 324] on textarea at bounding box center [304, 360] width 487 height 113
click at [100, 467] on input "file" at bounding box center [194, 471] width 266 height 37
type input "C:\fakepath\S-2-SR-F11 Overview Harvest.pdf"
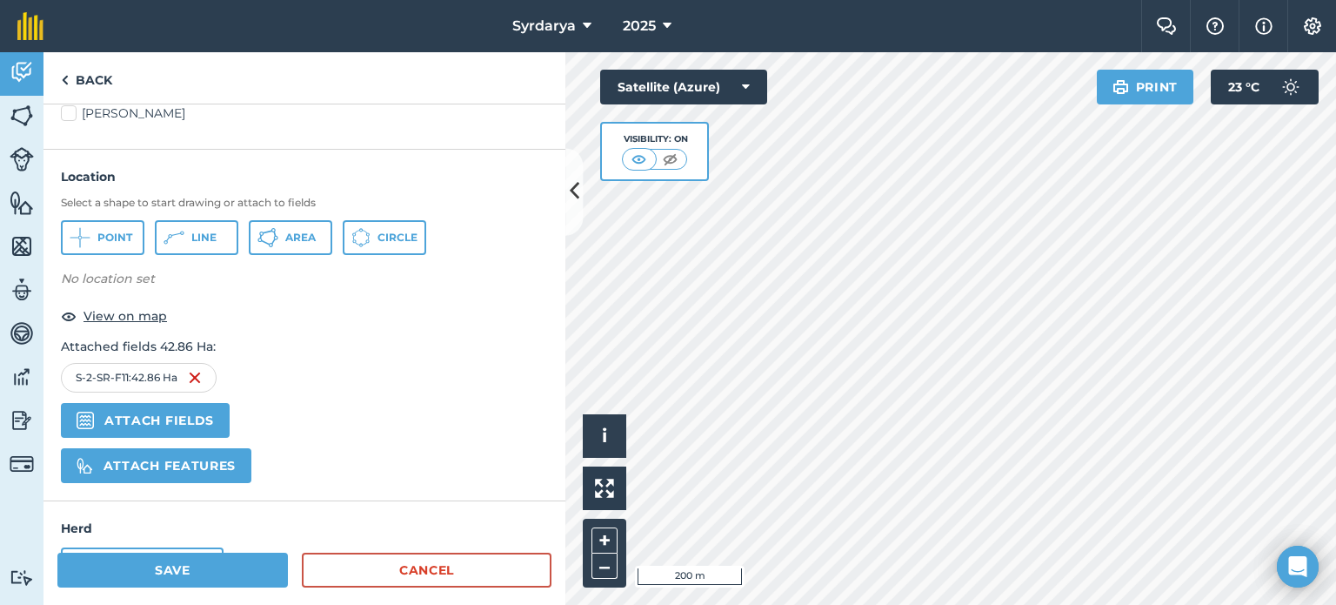
scroll to position [966, 0]
click at [174, 415] on button "Attach fields" at bounding box center [145, 421] width 169 height 35
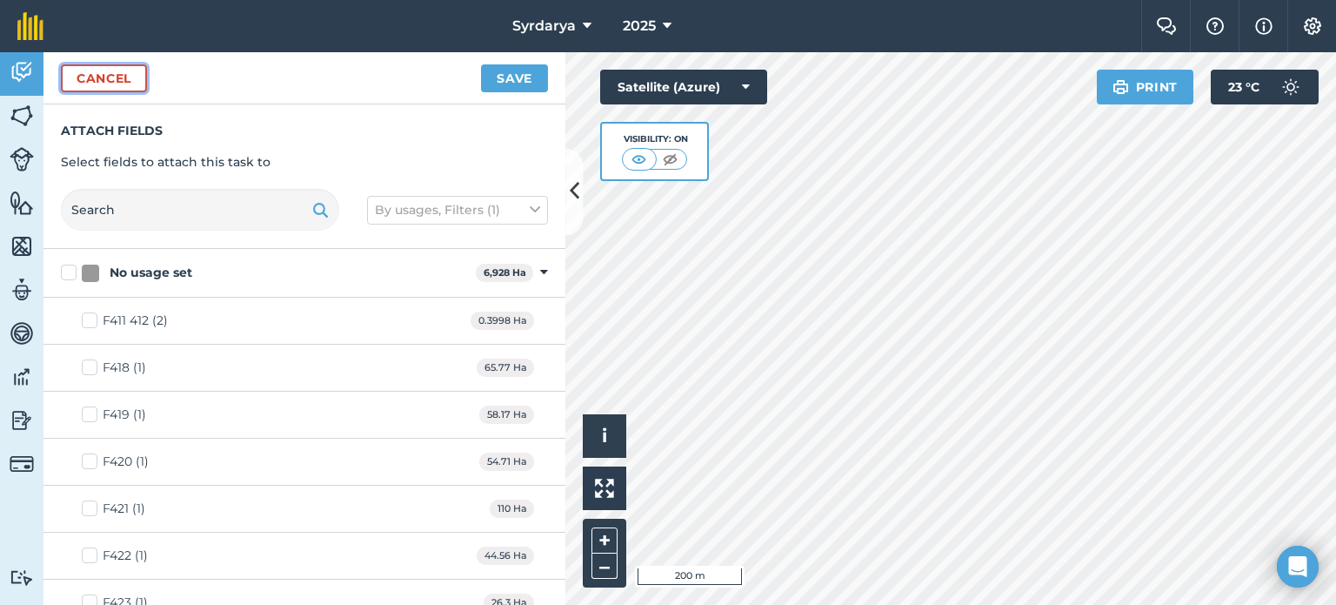
click at [117, 83] on button "Cancel" at bounding box center [104, 78] width 86 height 28
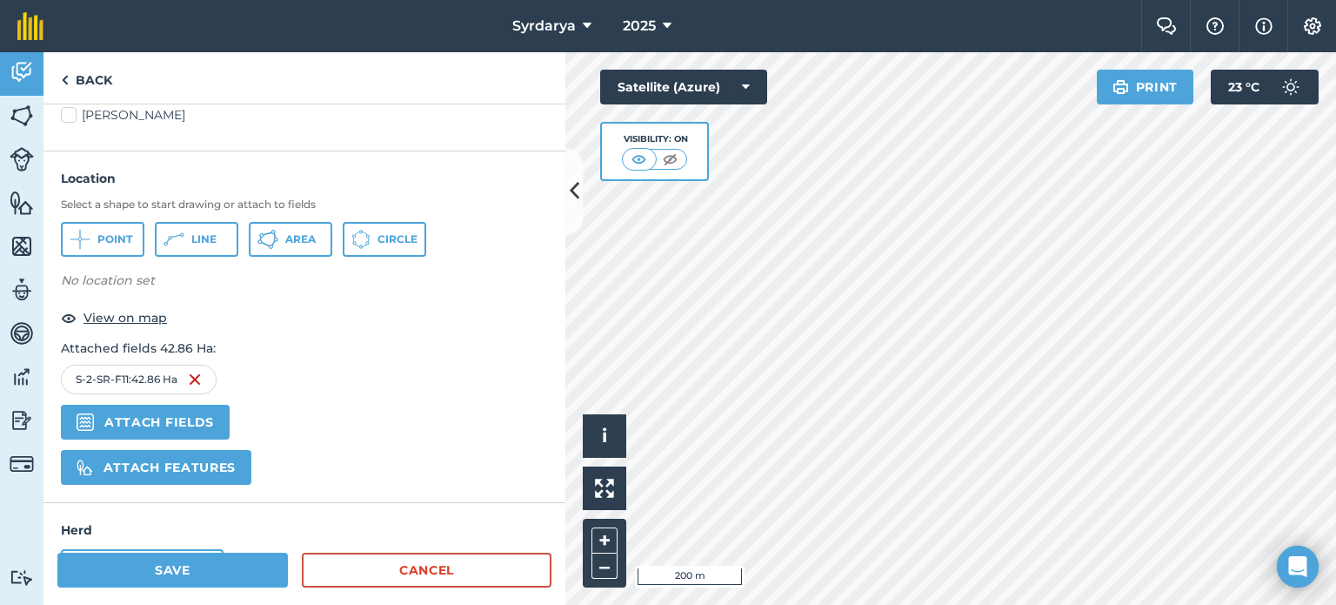
scroll to position [1027, 0]
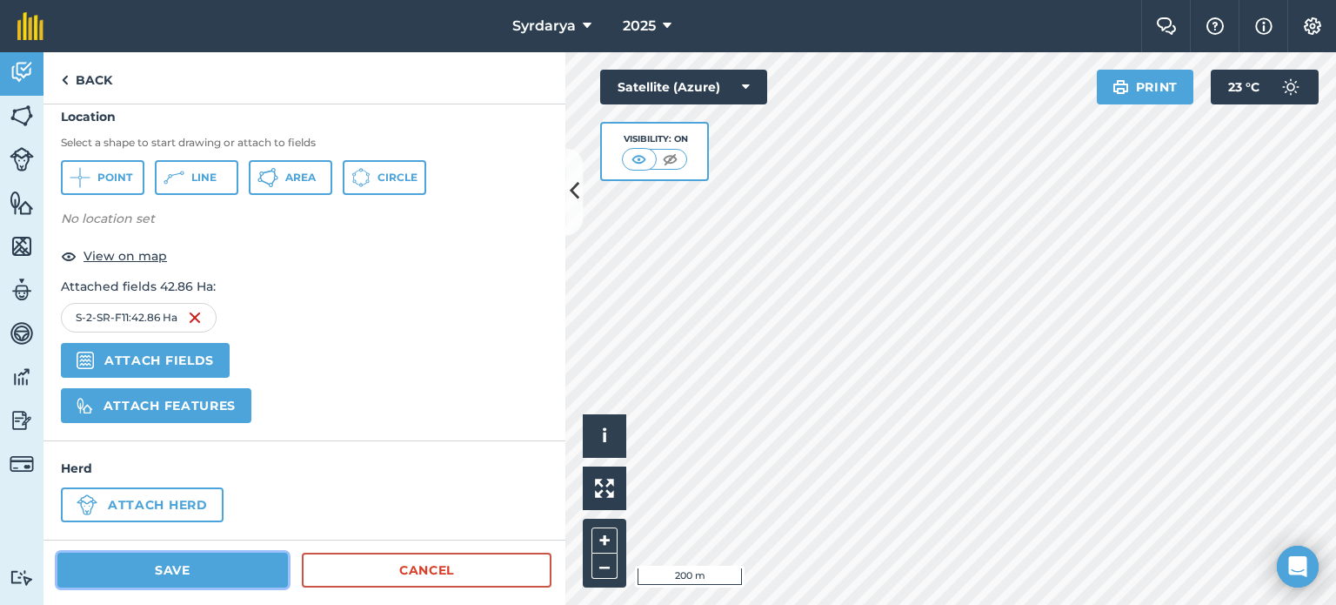
click at [198, 563] on button "Save" at bounding box center [172, 569] width 231 height 35
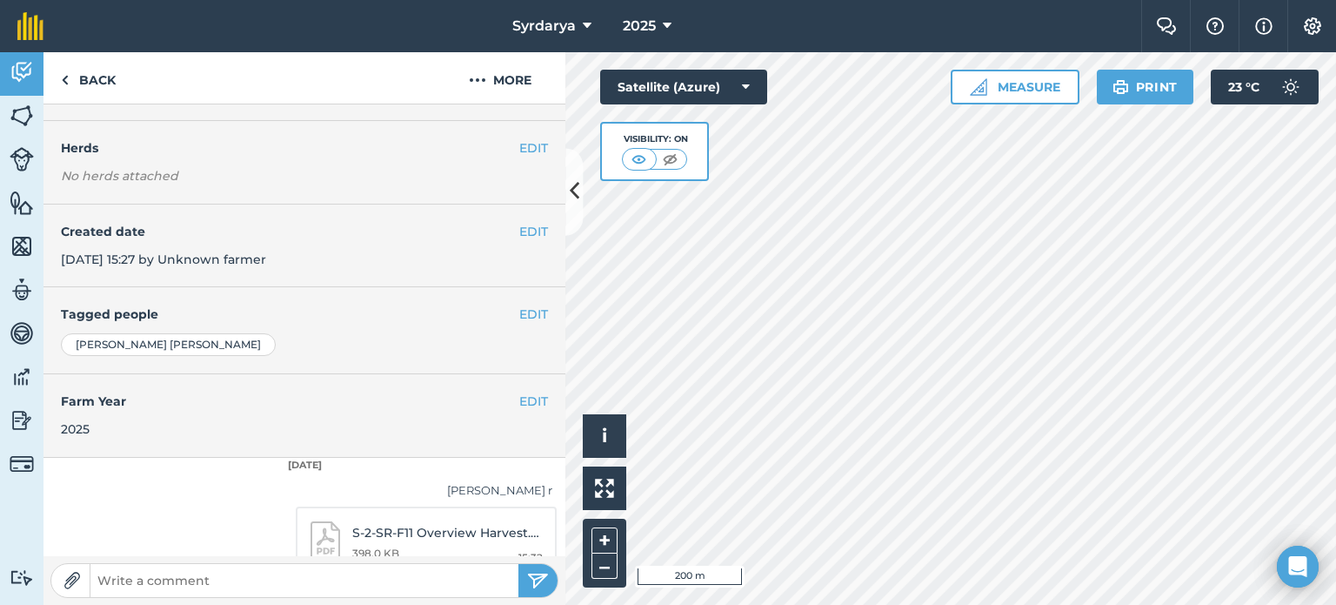
scroll to position [224, 0]
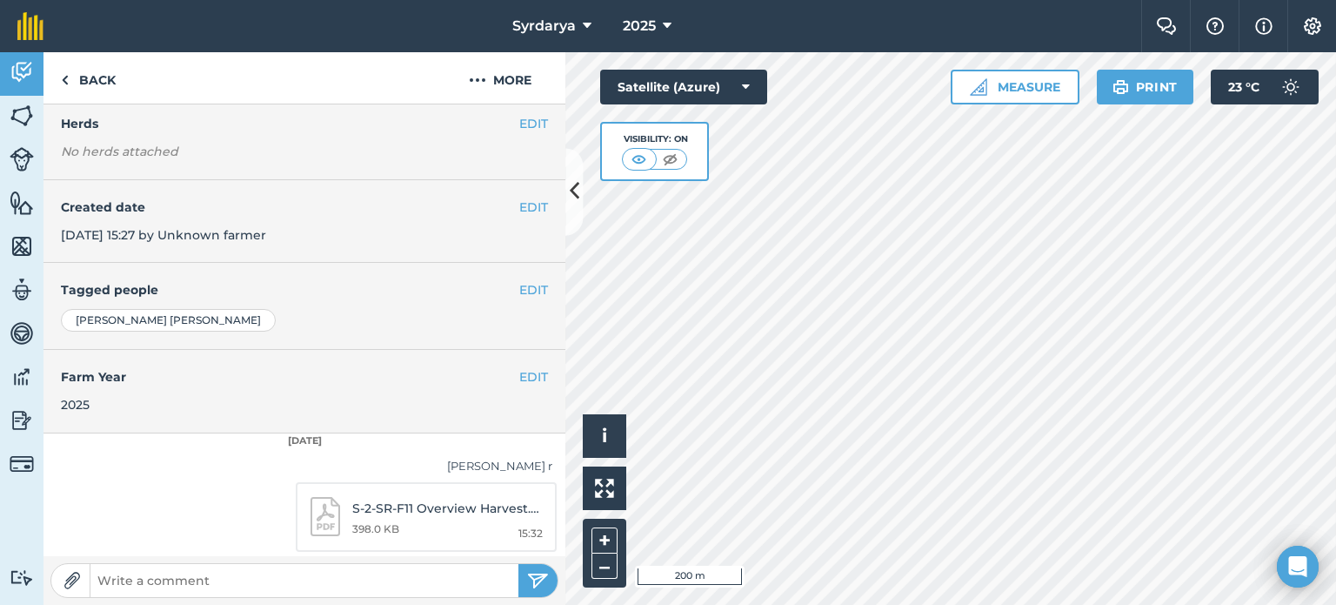
click at [352, 512] on p "S-2-SR-F11 Overview Harvest.pdf" at bounding box center [447, 507] width 190 height 19
click at [362, 500] on p "S-2-SR-F11 Overview Harvest.pdf" at bounding box center [447, 507] width 190 height 19
drag, startPoint x: 419, startPoint y: 500, endPoint x: 379, endPoint y: 458, distance: 57.8
click at [379, 458] on div "[PERSON_NAME] r" at bounding box center [305, 466] width 496 height 18
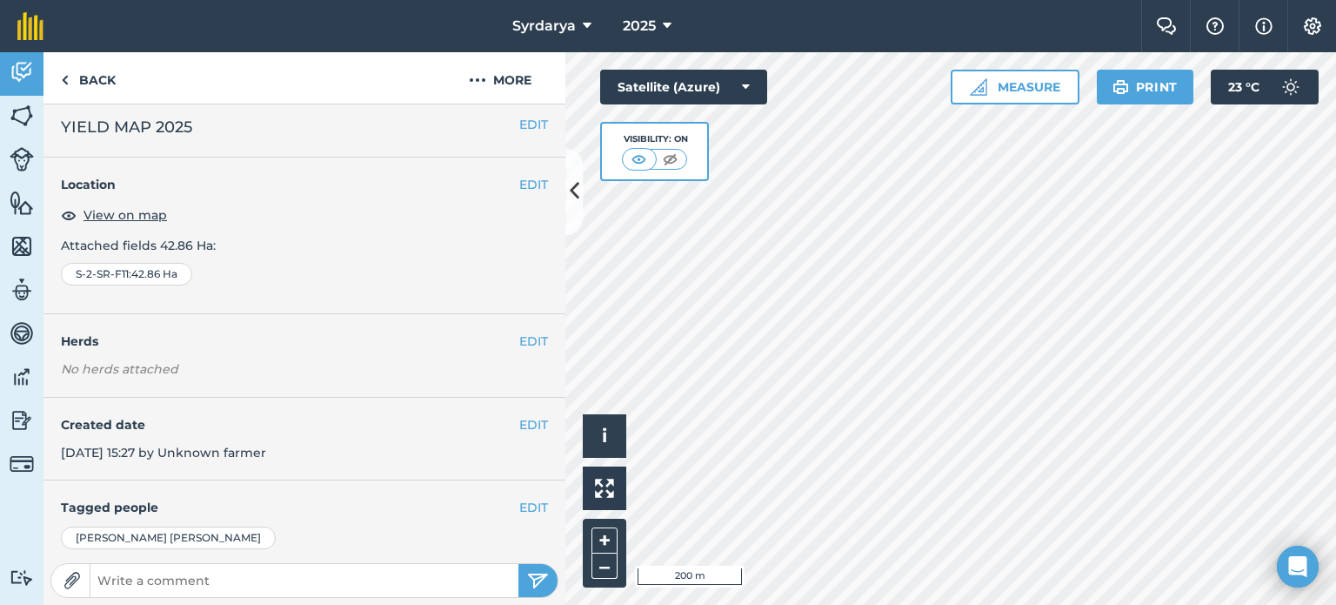
scroll to position [0, 0]
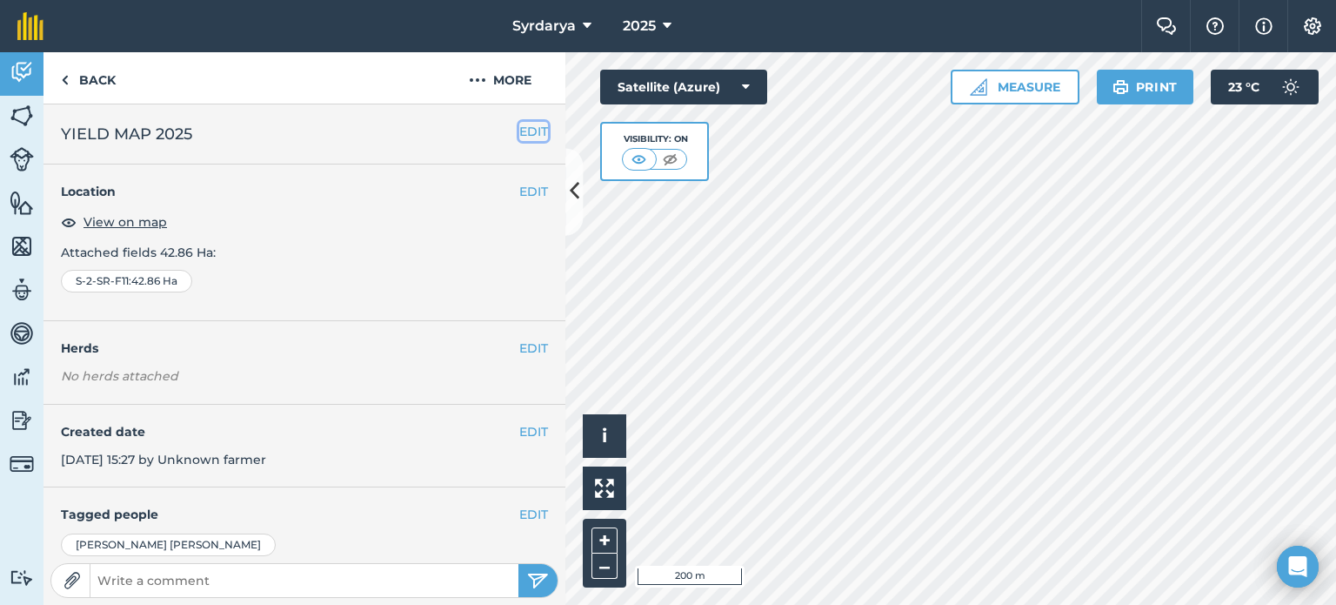
click at [519, 131] on button "EDIT" at bounding box center [533, 131] width 29 height 19
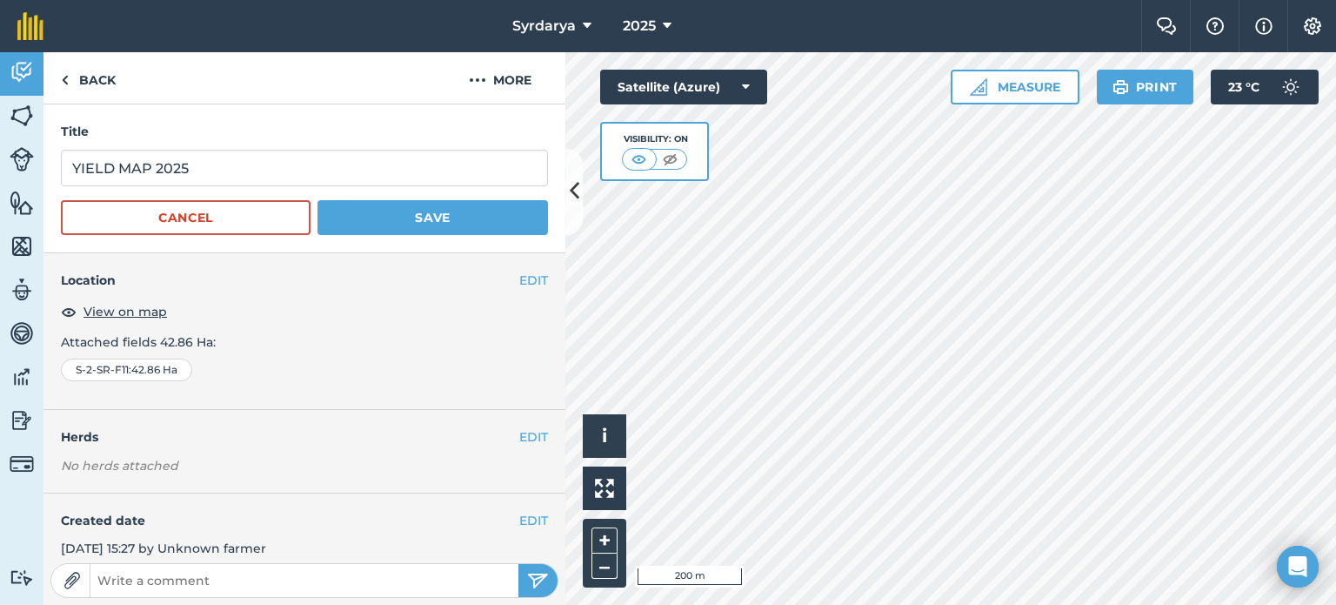
click at [291, 328] on div "Location View on map Attached fields 42.86 Ha : S-2-SR-F11 : 42.86 Ha" at bounding box center [304, 326] width 487 height 110
click at [481, 77] on img at bounding box center [477, 80] width 17 height 21
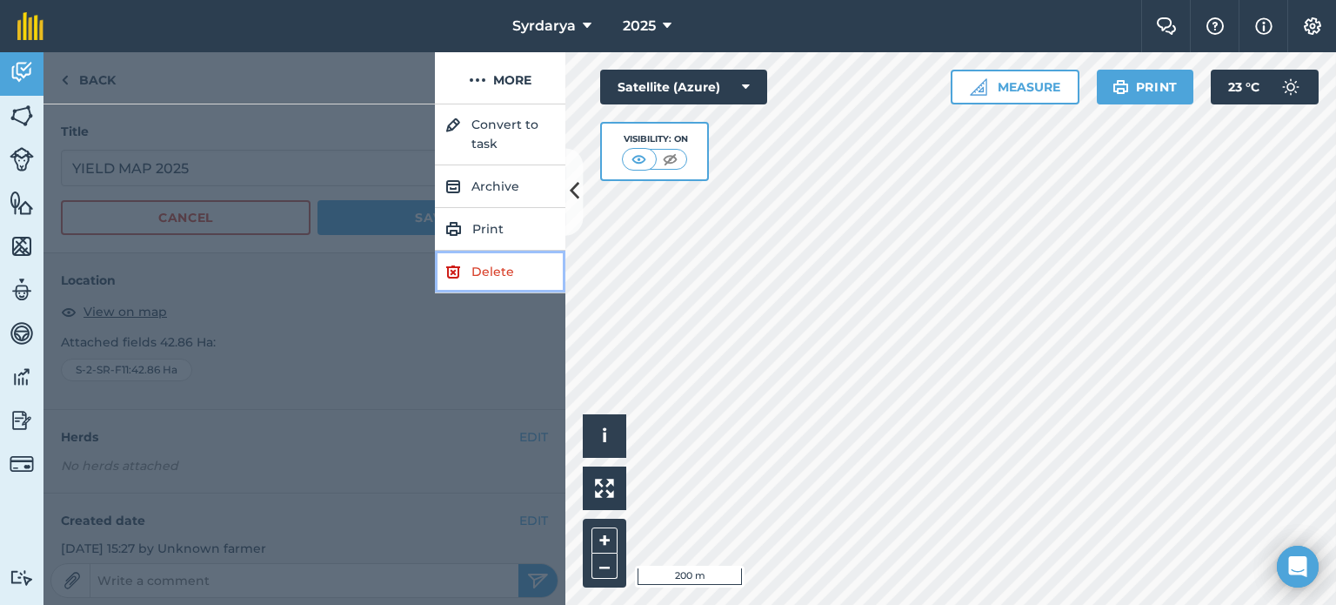
click at [502, 274] on link "Delete" at bounding box center [500, 272] width 130 height 43
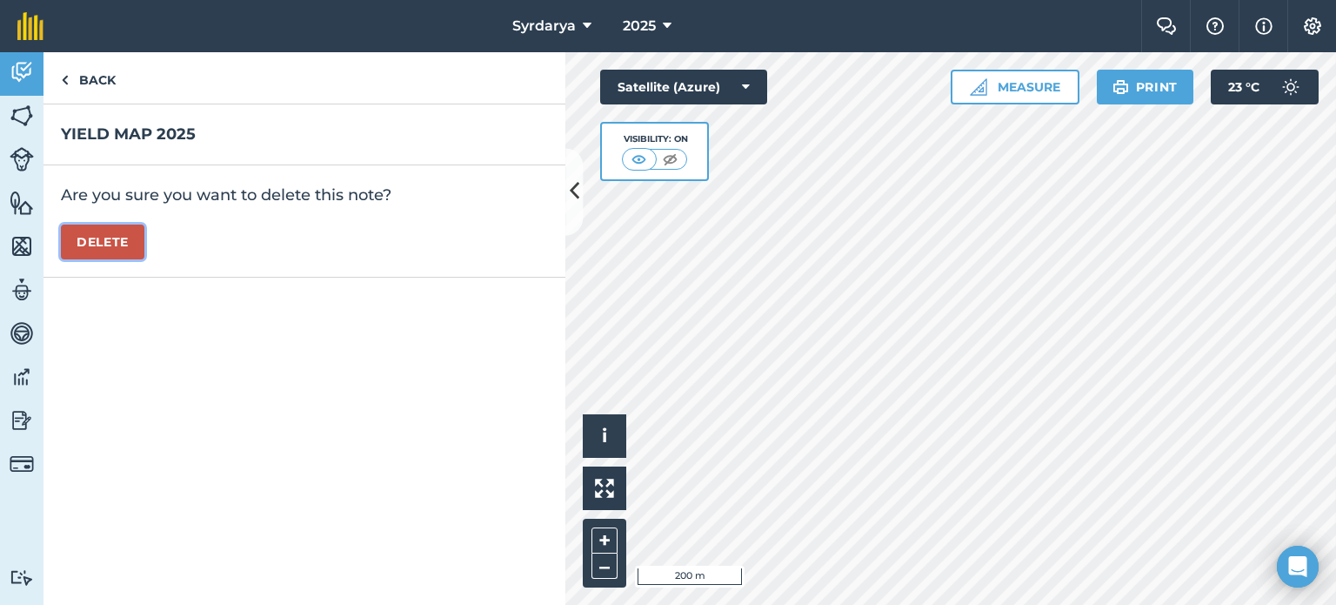
click at [95, 236] on button "Delete" at bounding box center [103, 241] width 84 height 35
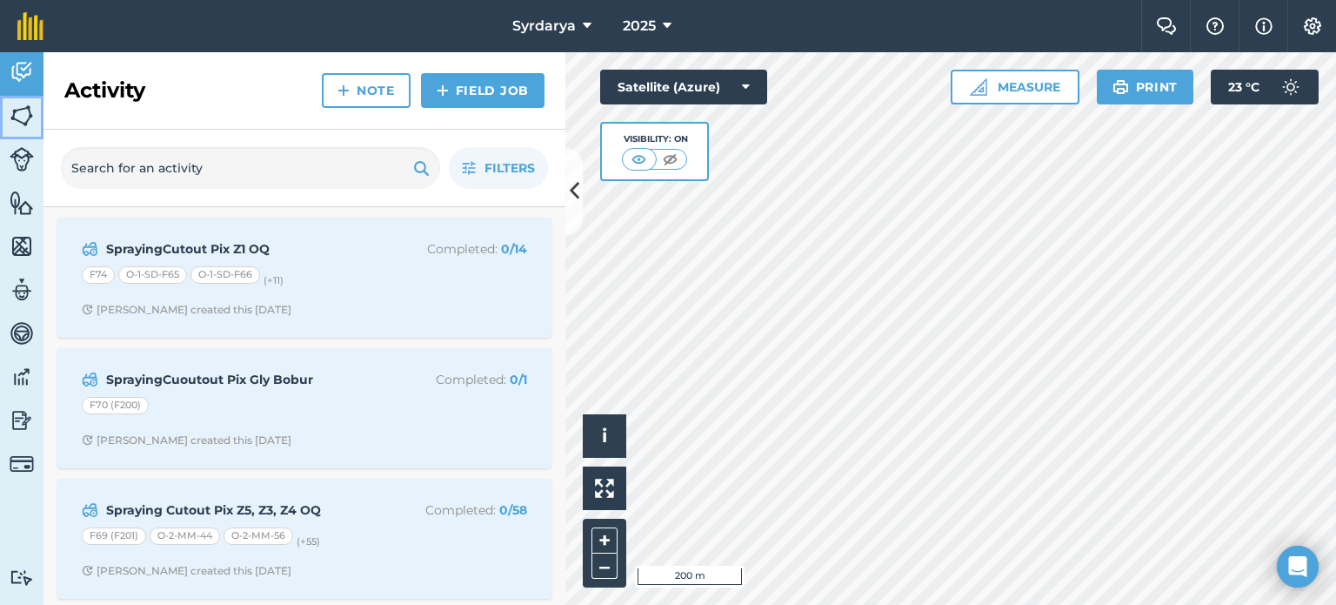
click at [33, 117] on img at bounding box center [22, 116] width 24 height 26
